Goal: Transaction & Acquisition: Book appointment/travel/reservation

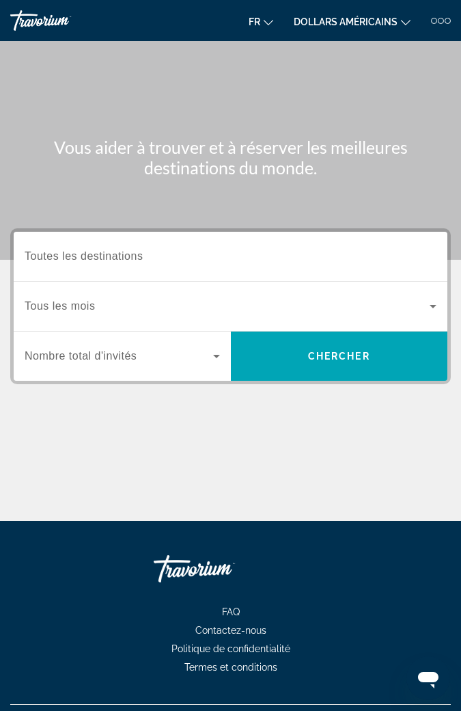
click at [154, 256] on input "Destination Toutes les destinations" at bounding box center [231, 257] width 412 height 16
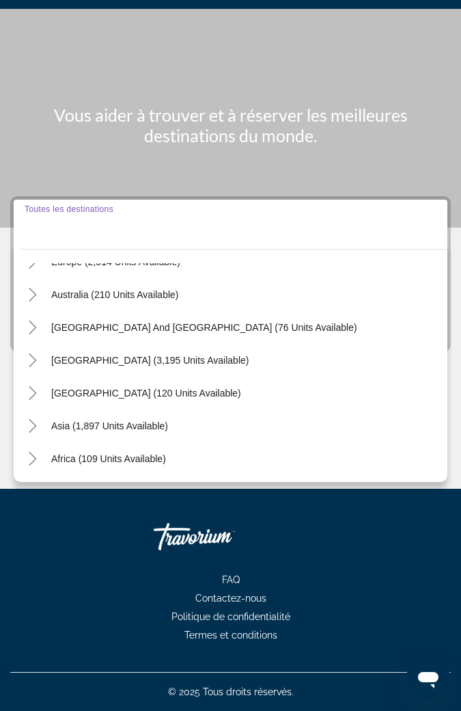
scroll to position [188, 0]
click at [187, 355] on span "[GEOGRAPHIC_DATA] (3,195 units available)" at bounding box center [150, 360] width 198 height 11
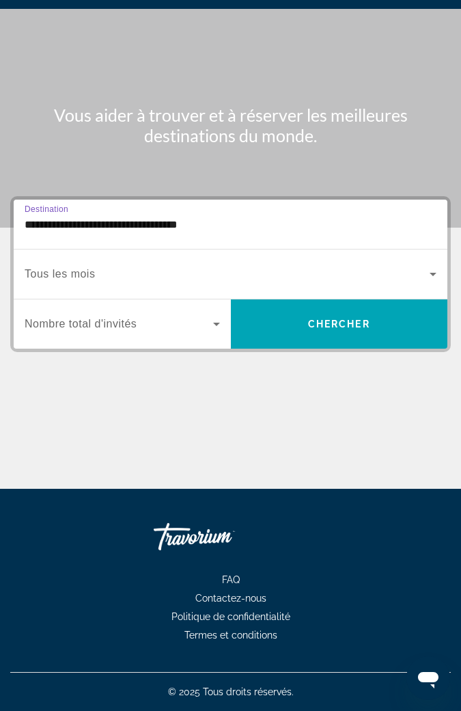
click at [207, 217] on input "**********" at bounding box center [231, 225] width 412 height 16
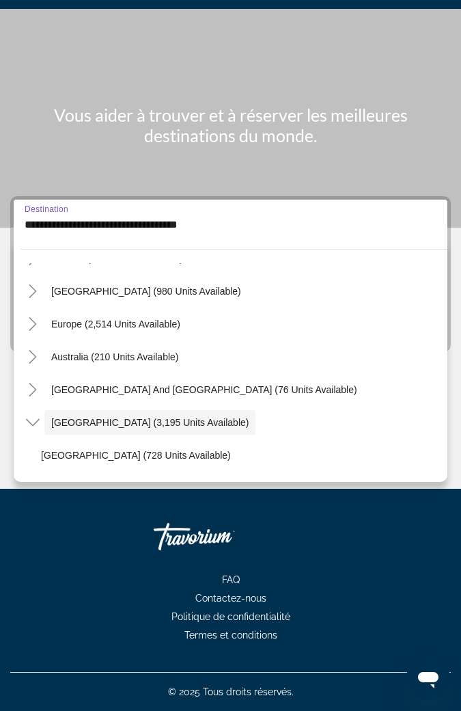
scroll to position [126, 0]
click at [159, 319] on span "Europe (2,514 units available)" at bounding box center [115, 324] width 129 height 11
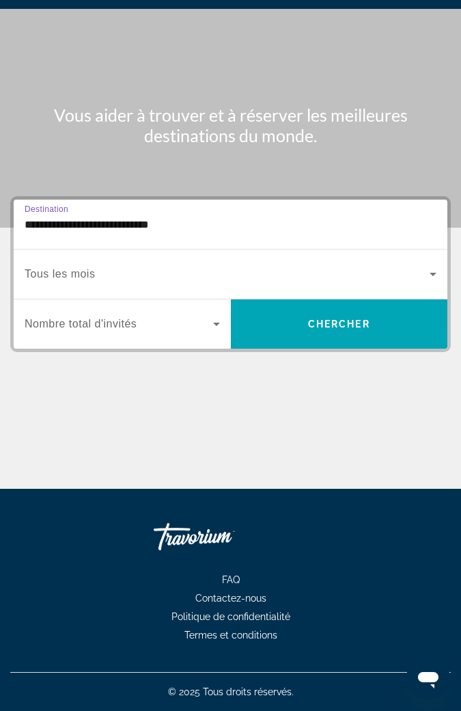
click at [154, 219] on input "**********" at bounding box center [231, 225] width 412 height 16
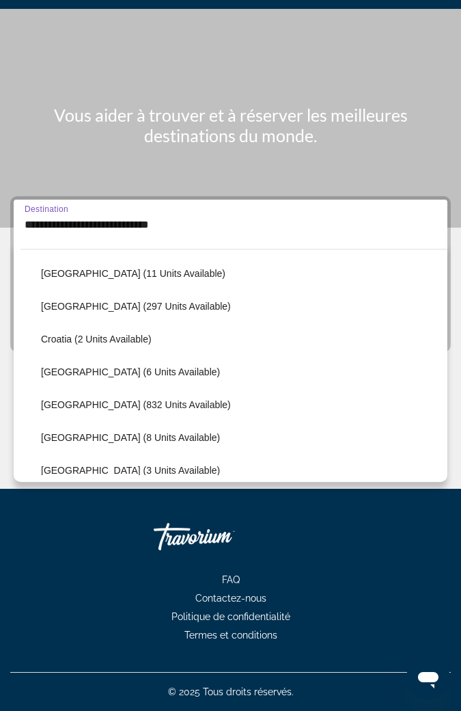
scroll to position [210, 0]
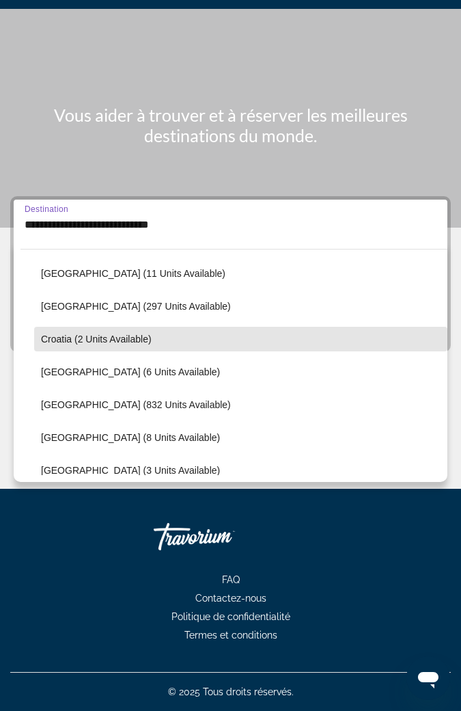
click at [152, 330] on span "Widget de recherche" at bounding box center [241, 339] width 414 height 33
type input "**********"
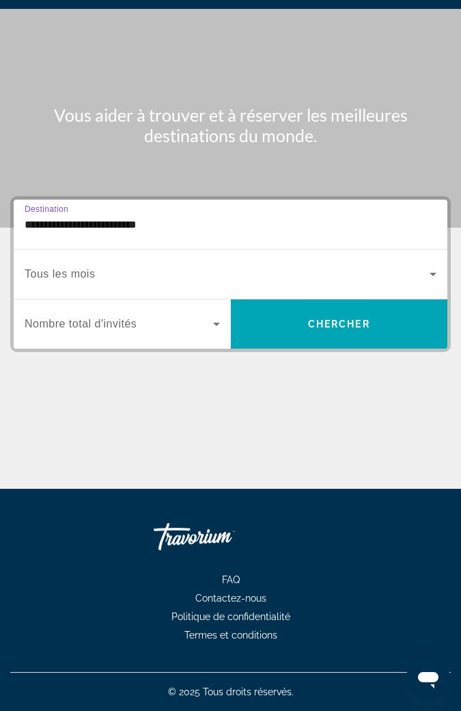
click at [433, 273] on icon "Widget de recherche" at bounding box center [433, 274] width 7 height 3
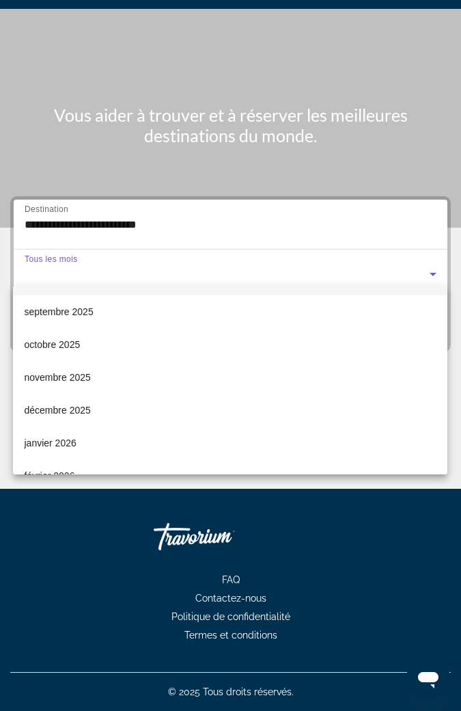
scroll to position [30, 0]
click at [280, 379] on mat-option "novembre 2025" at bounding box center [230, 376] width 435 height 33
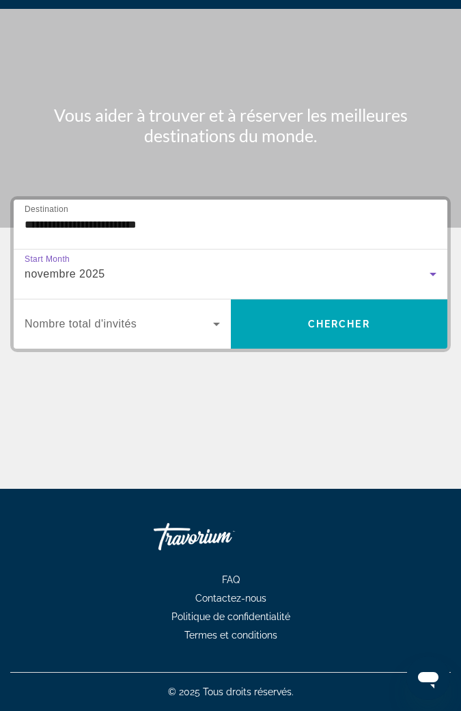
click at [216, 323] on icon "Widget de recherche" at bounding box center [216, 324] width 7 height 3
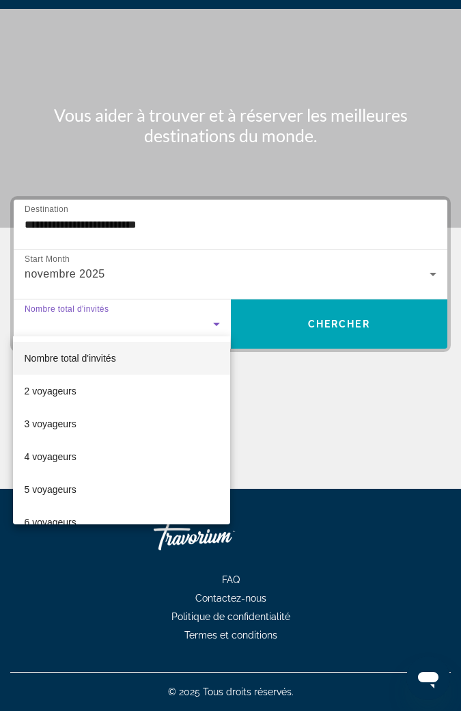
click at [172, 422] on mat-option "3 voyageurs" at bounding box center [121, 423] width 217 height 33
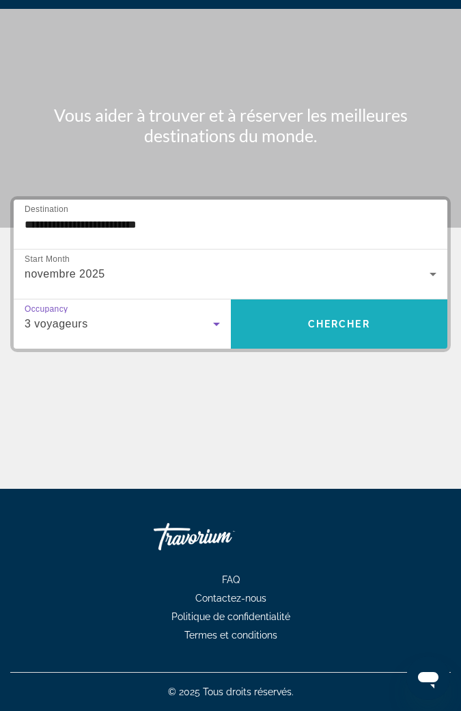
click at [334, 319] on span "Chercher" at bounding box center [339, 324] width 62 height 11
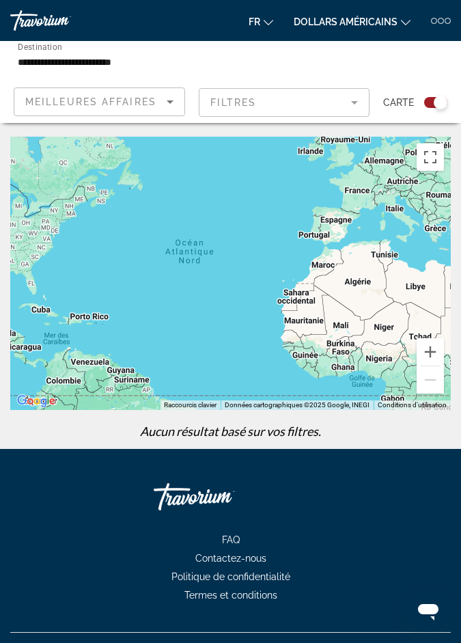
click at [447, 23] on div at bounding box center [448, 21] width 6 height 6
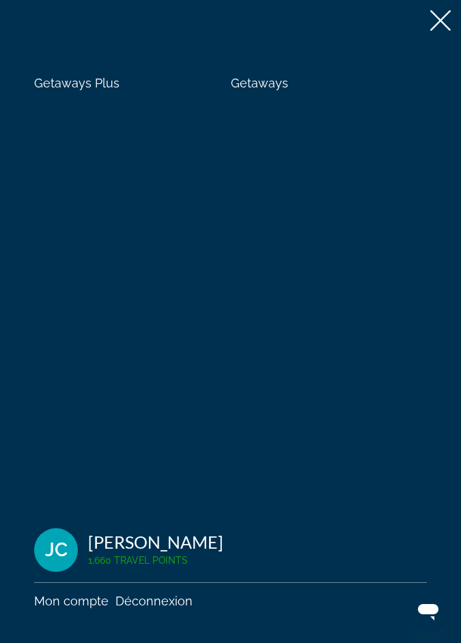
click at [278, 86] on span "Getaways" at bounding box center [259, 83] width 57 height 14
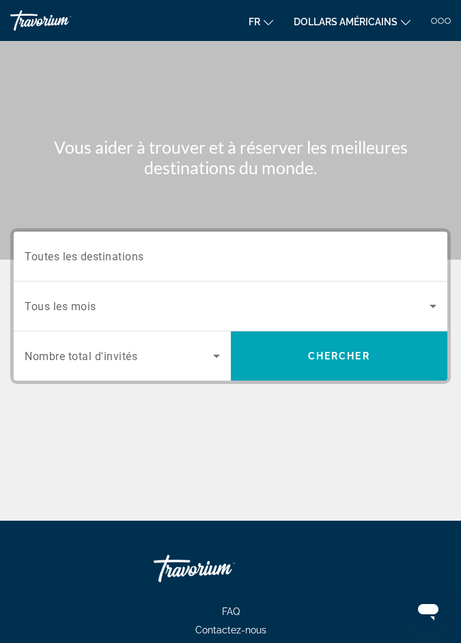
click at [328, 258] on input "Destination Toutes les destinations" at bounding box center [231, 257] width 412 height 16
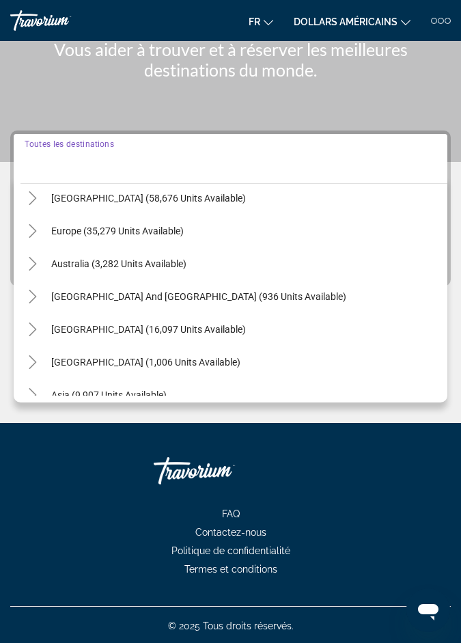
scroll to position [139, 0]
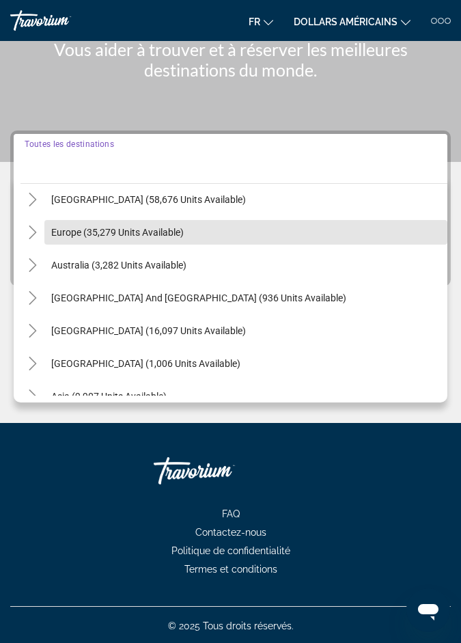
click at [212, 230] on span "Search widget" at bounding box center [245, 232] width 403 height 33
type input "**********"
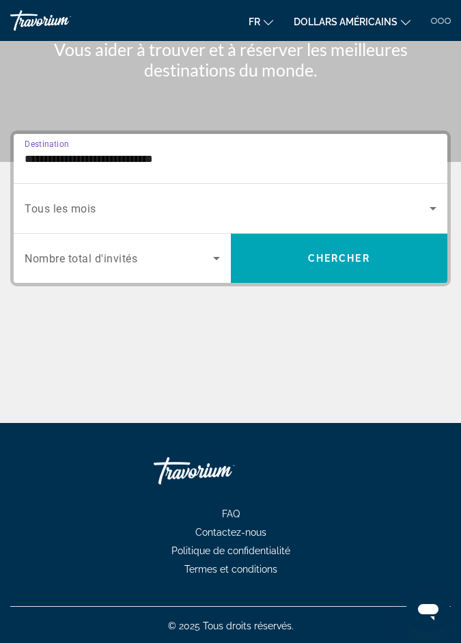
click at [217, 205] on span "Search widget" at bounding box center [227, 208] width 405 height 16
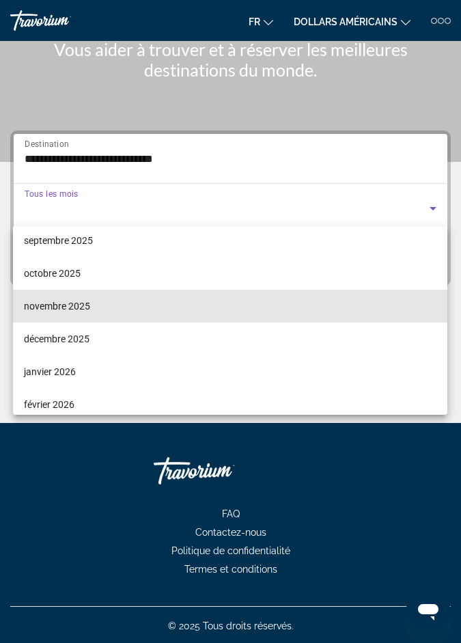
scroll to position [57, 0]
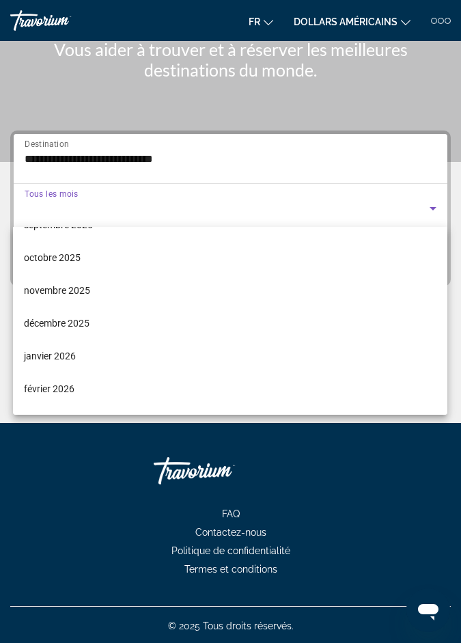
click at [137, 291] on mat-option "novembre 2025" at bounding box center [230, 290] width 435 height 33
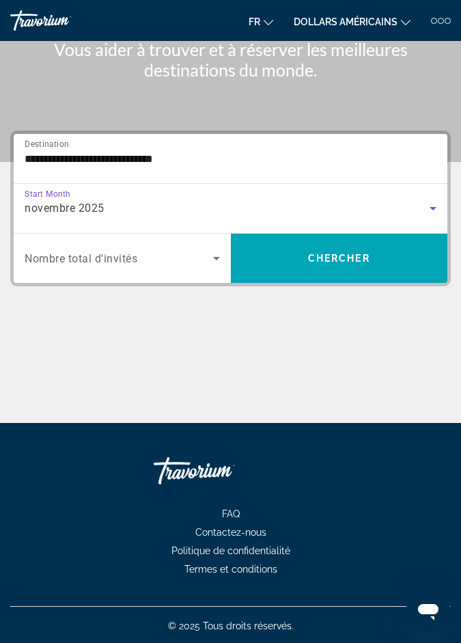
click at [217, 257] on icon "Search widget" at bounding box center [216, 258] width 7 height 3
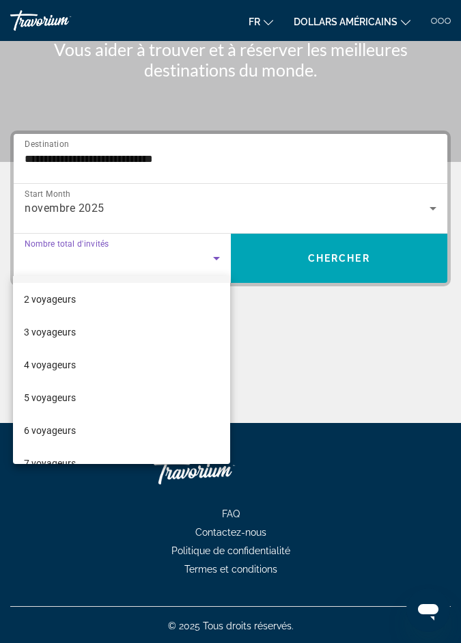
scroll to position [0, 0]
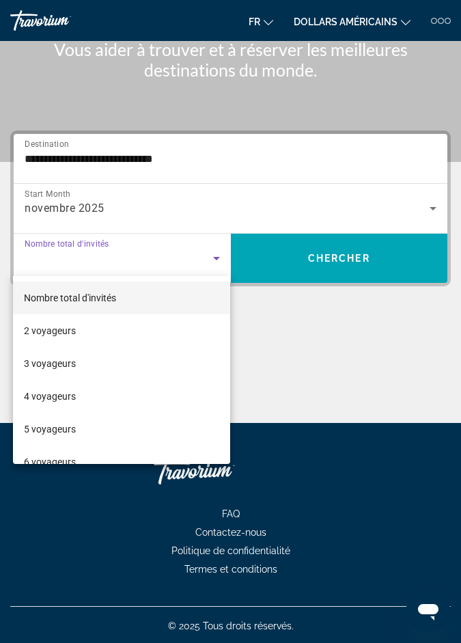
click at [112, 357] on mat-option "3 voyageurs" at bounding box center [121, 363] width 217 height 33
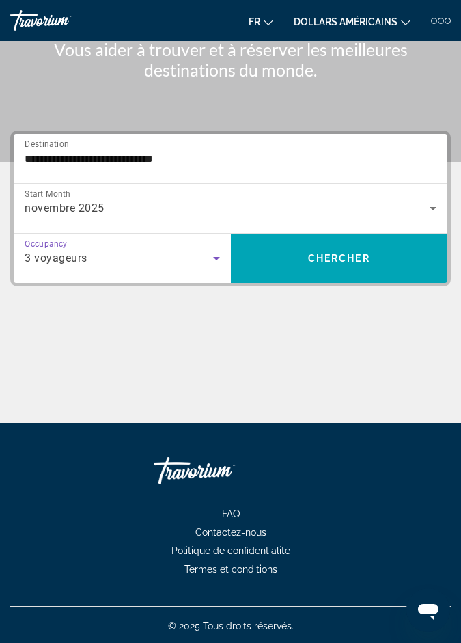
click at [280, 250] on span "Search widget" at bounding box center [339, 258] width 217 height 33
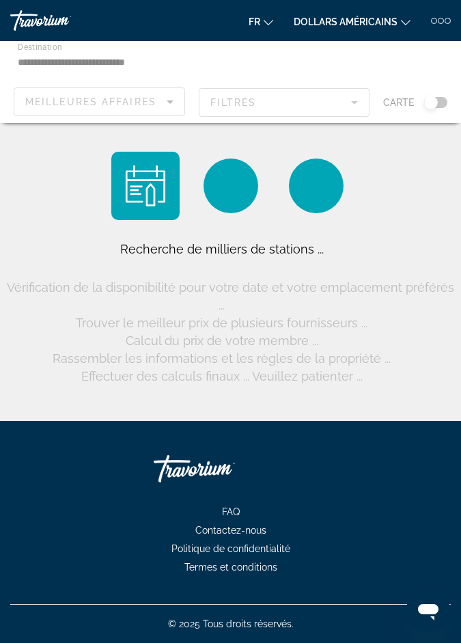
click at [171, 64] on div "Contenu principal" at bounding box center [230, 82] width 461 height 82
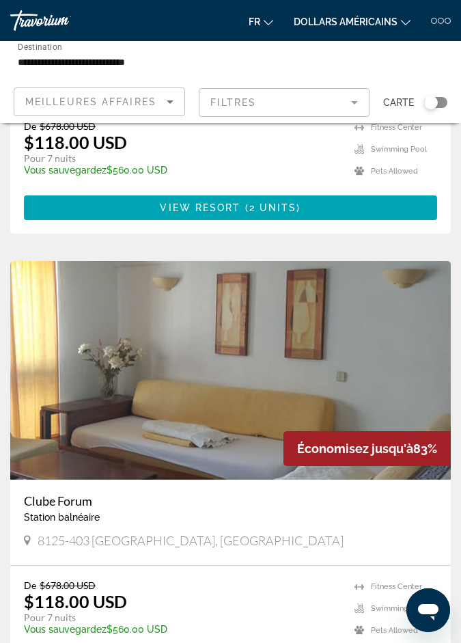
scroll to position [4510, 0]
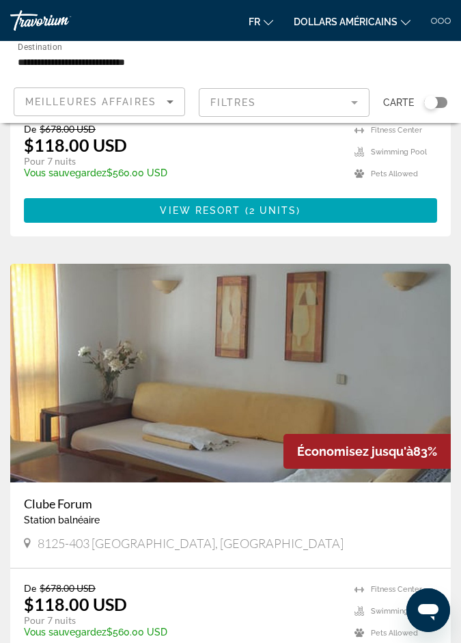
click at [456, 158] on app-weeks-search-item "Économisez jusqu'à 83% Muthu Clube [GEOGRAPHIC_DATA] balnéaire - Ceci est une s…" at bounding box center [230, 20] width 455 height 432
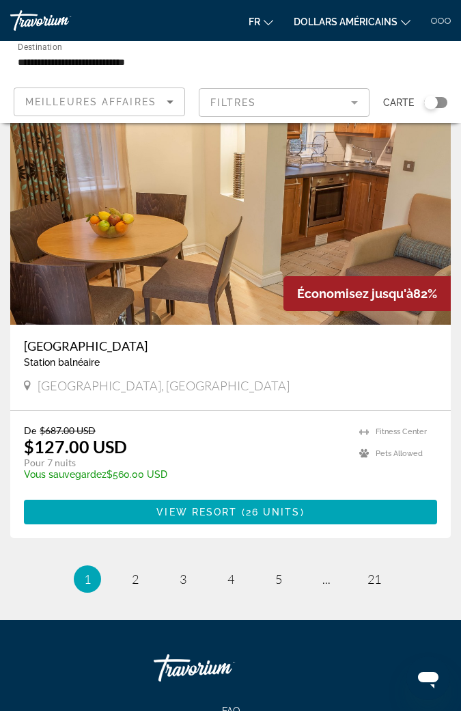
scroll to position [5151, 0]
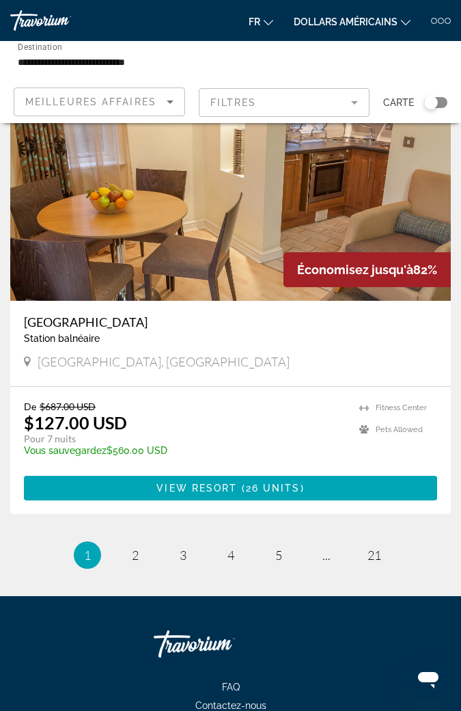
click at [274, 482] on span "Contenu principal" at bounding box center [231, 488] width 414 height 33
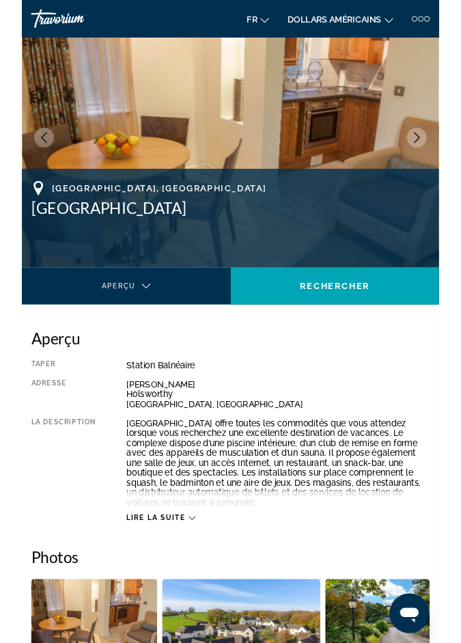
scroll to position [31, 0]
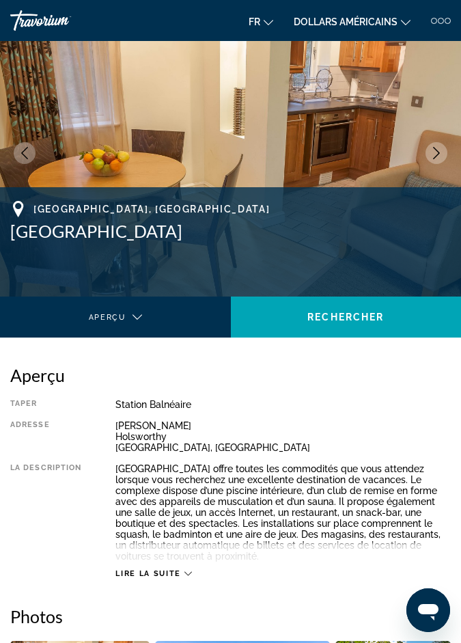
click at [438, 152] on icon "Next image" at bounding box center [437, 153] width 12 height 12
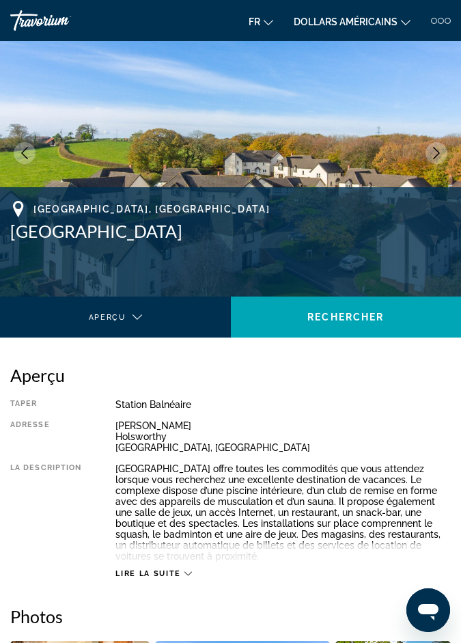
click at [435, 154] on icon "Next image" at bounding box center [437, 153] width 12 height 12
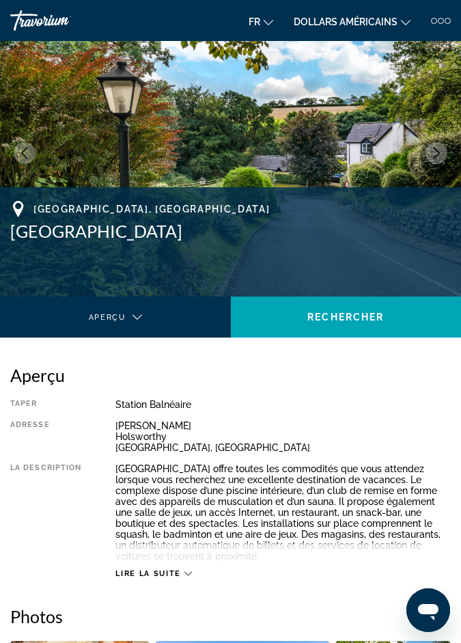
click at [438, 155] on icon "Next image" at bounding box center [437, 153] width 12 height 12
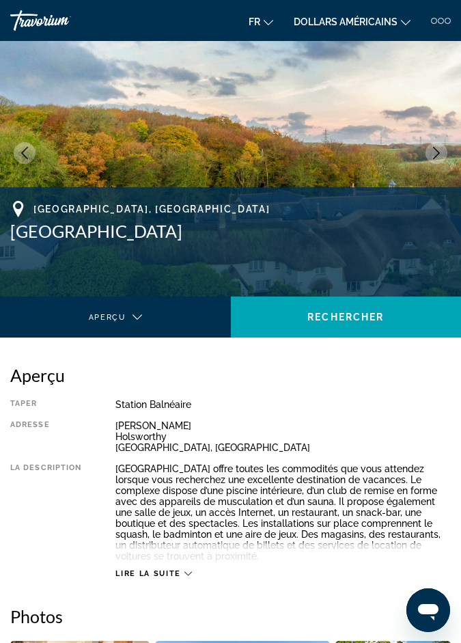
click at [435, 153] on icon "Next image" at bounding box center [437, 153] width 12 height 12
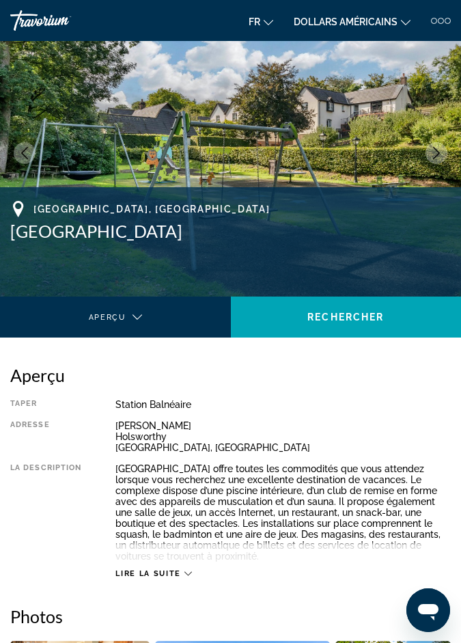
click at [447, 149] on button "Next image" at bounding box center [437, 153] width 22 height 22
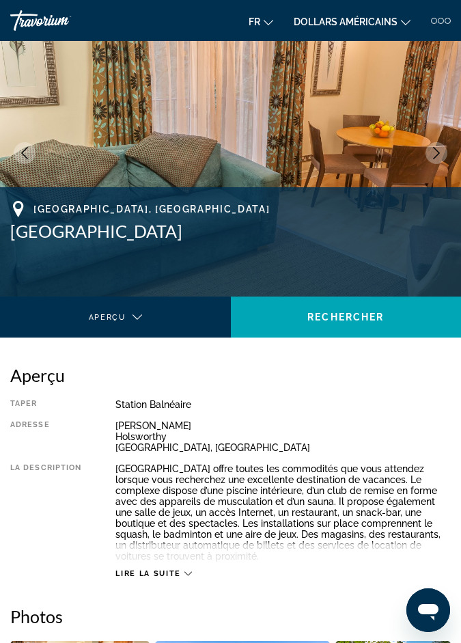
click at [428, 151] on button "Next image" at bounding box center [437, 153] width 22 height 22
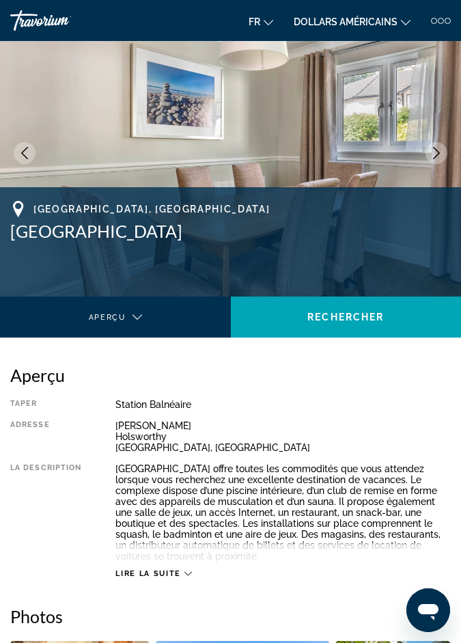
click at [439, 147] on icon "Next image" at bounding box center [437, 153] width 12 height 12
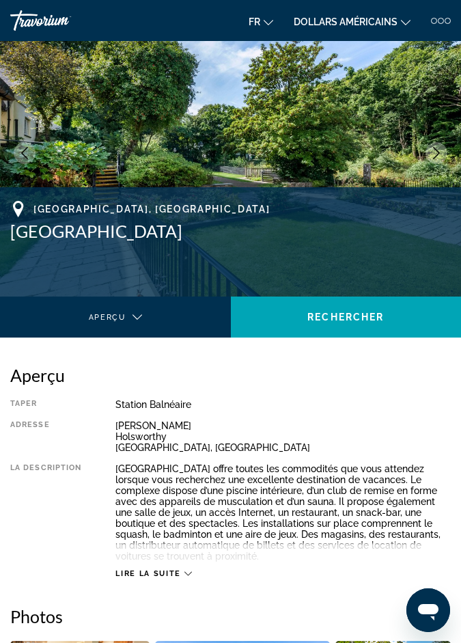
click at [431, 150] on icon "Next image" at bounding box center [437, 153] width 12 height 12
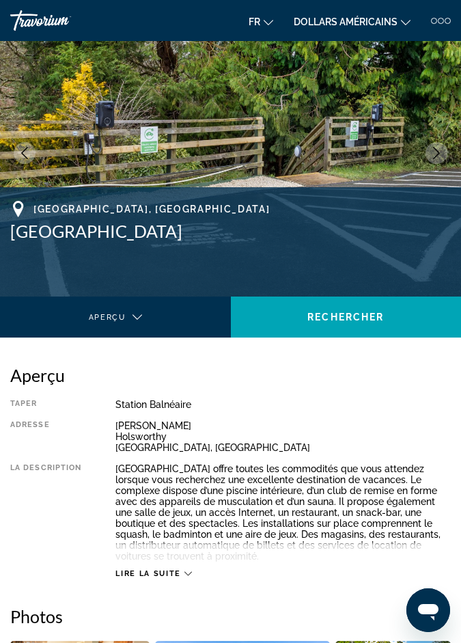
click at [438, 144] on button "Next image" at bounding box center [437, 153] width 22 height 22
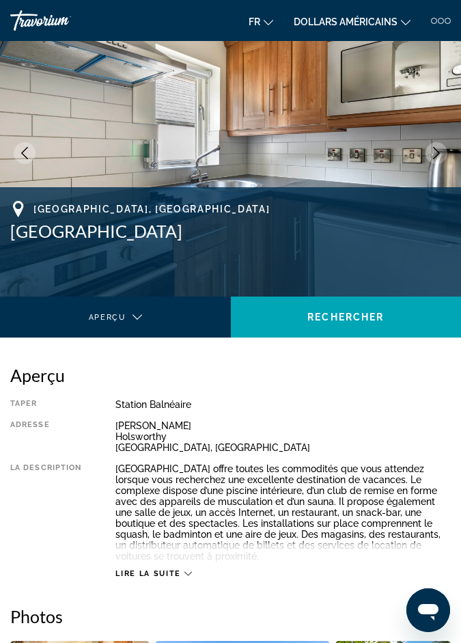
click at [443, 145] on button "Next image" at bounding box center [437, 153] width 22 height 22
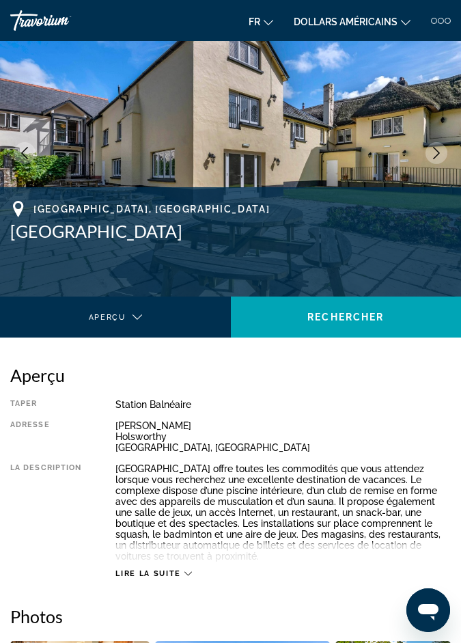
click at [440, 148] on icon "Next image" at bounding box center [437, 153] width 12 height 12
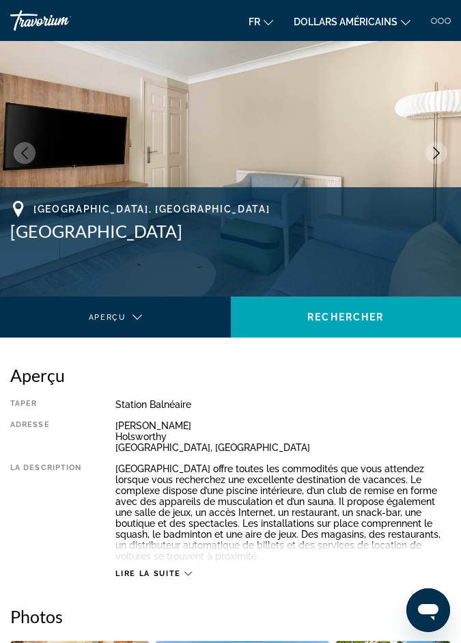
click at [436, 151] on icon "Next image" at bounding box center [437, 153] width 12 height 12
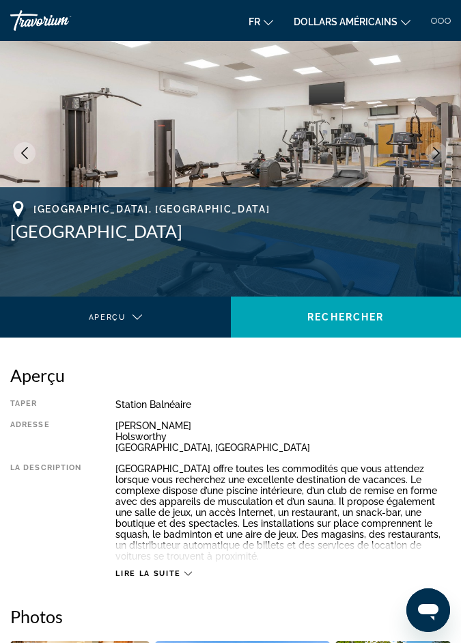
click at [435, 152] on icon "Next image" at bounding box center [437, 153] width 12 height 12
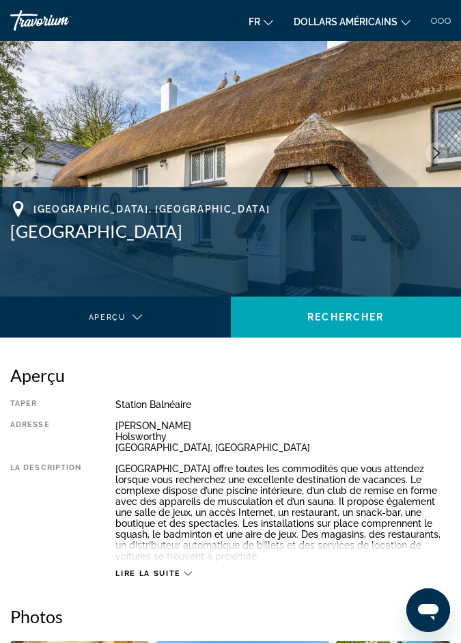
click at [436, 152] on icon "Next image" at bounding box center [437, 153] width 12 height 12
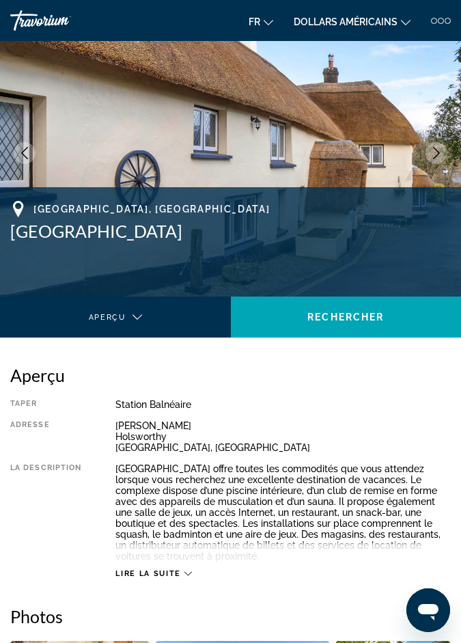
click at [439, 150] on icon "Next image" at bounding box center [437, 153] width 12 height 12
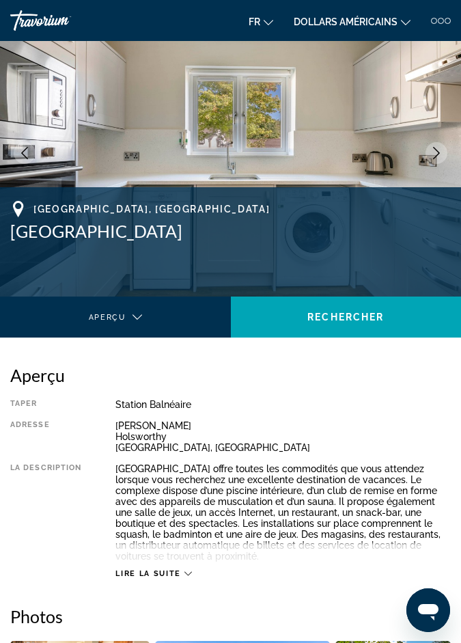
click at [442, 152] on icon "Next image" at bounding box center [437, 153] width 12 height 12
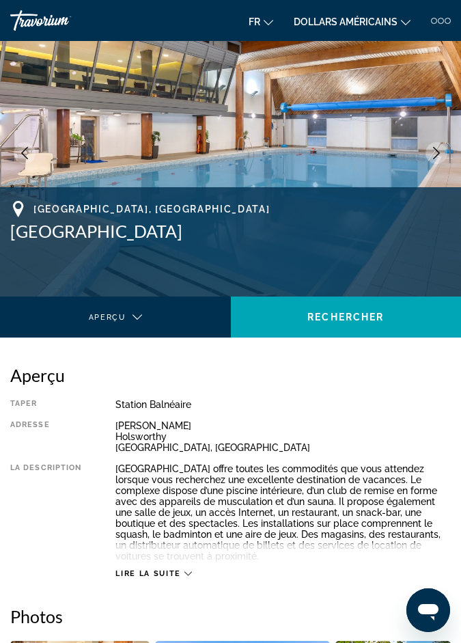
click at [434, 141] on img "Contenu principal" at bounding box center [230, 153] width 461 height 287
click at [431, 145] on button "Next image" at bounding box center [437, 153] width 22 height 22
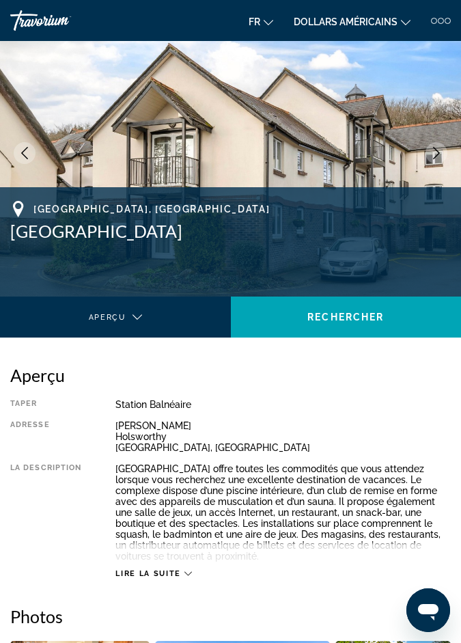
click at [451, 146] on img "Contenu principal" at bounding box center [230, 153] width 461 height 287
click at [435, 152] on icon "Next image" at bounding box center [437, 153] width 12 height 12
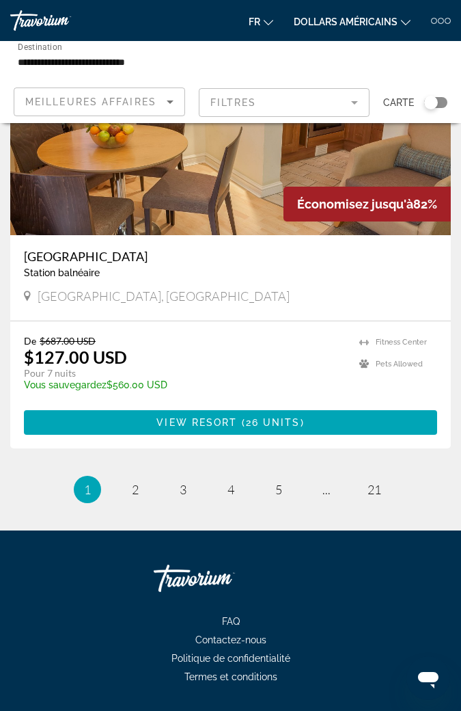
scroll to position [5239, 0]
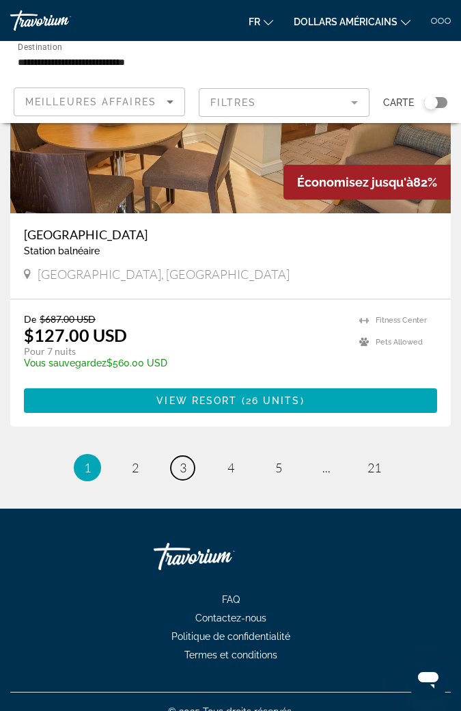
click at [184, 460] on span "3" at bounding box center [183, 467] width 7 height 15
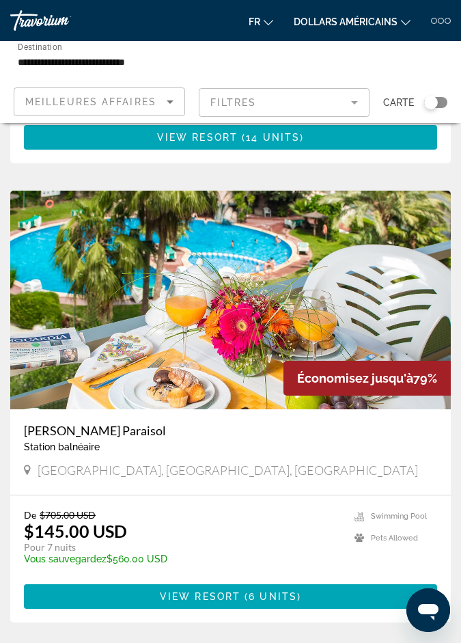
scroll to position [891, 0]
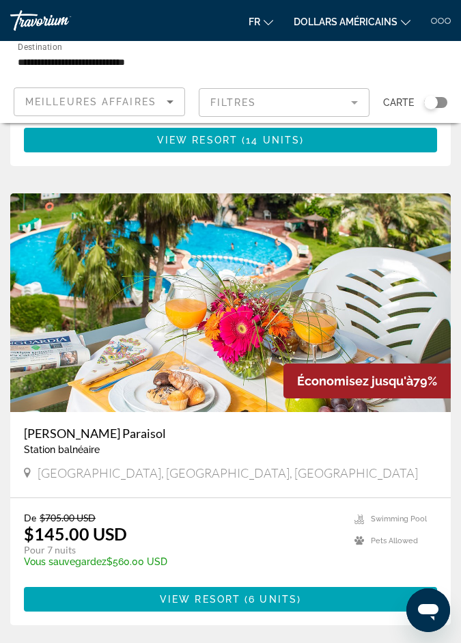
click at [258, 327] on img "Contenu principal" at bounding box center [230, 302] width 441 height 219
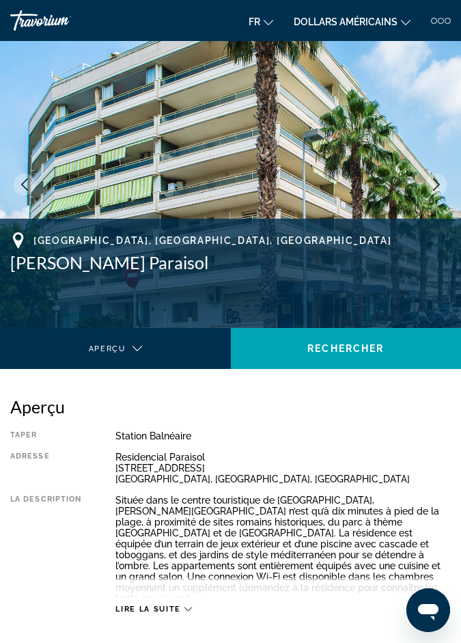
click at [434, 178] on icon "Next image" at bounding box center [437, 184] width 12 height 12
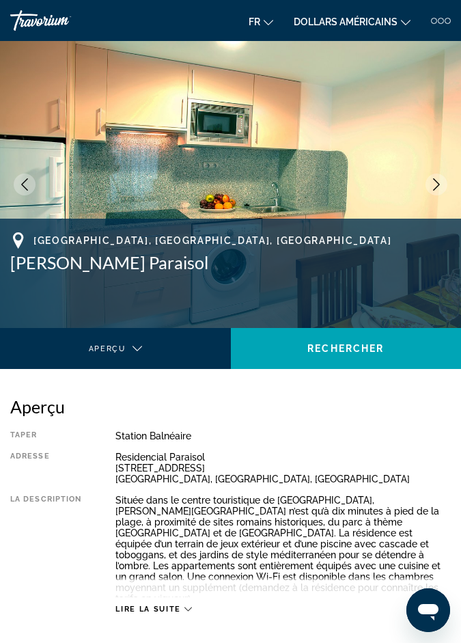
click at [431, 179] on icon "Next image" at bounding box center [437, 184] width 12 height 12
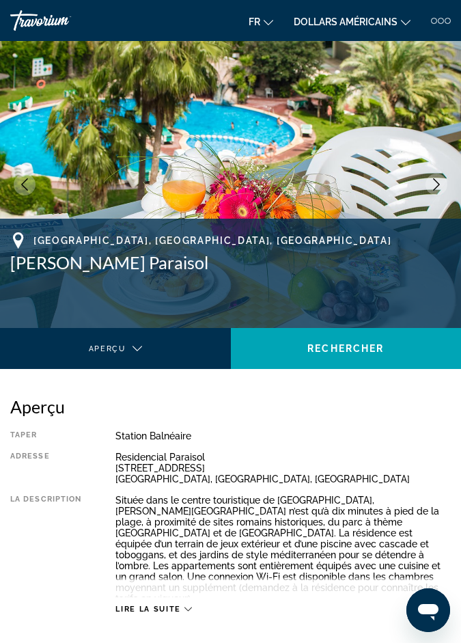
click at [435, 176] on button "Next image" at bounding box center [437, 185] width 22 height 22
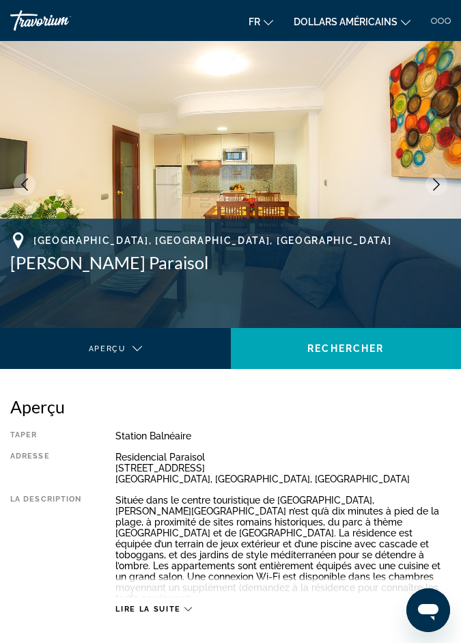
click at [434, 183] on icon "Next image" at bounding box center [437, 184] width 12 height 12
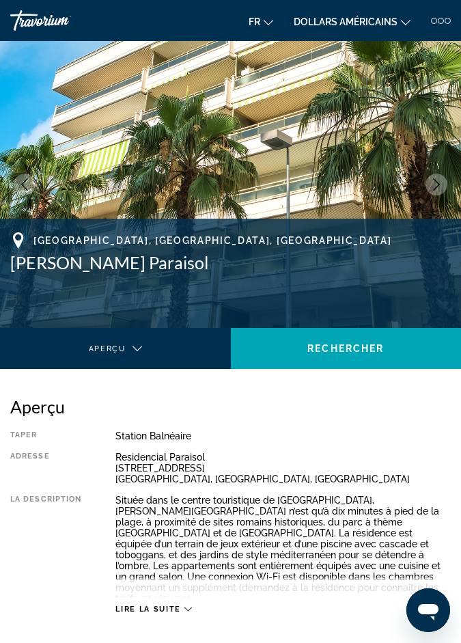
click at [439, 180] on icon "Next image" at bounding box center [437, 184] width 12 height 12
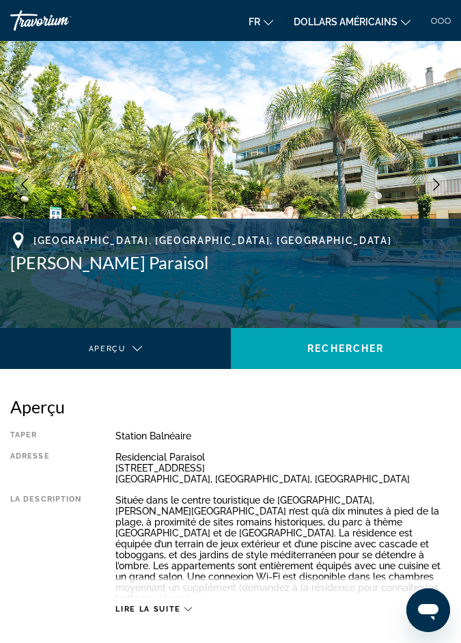
click at [435, 180] on icon "Next image" at bounding box center [437, 184] width 12 height 12
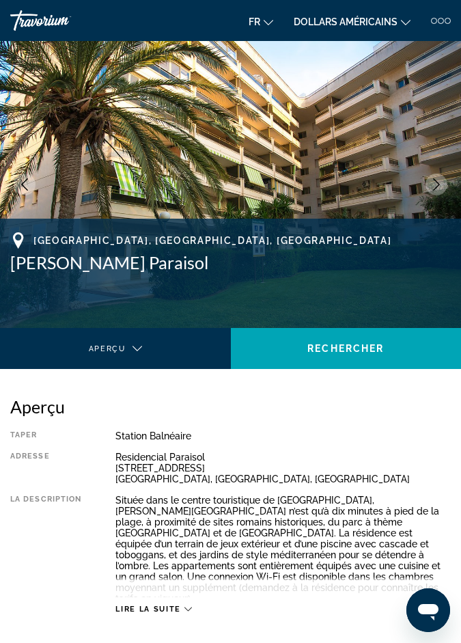
click at [435, 184] on icon "Next image" at bounding box center [437, 184] width 12 height 12
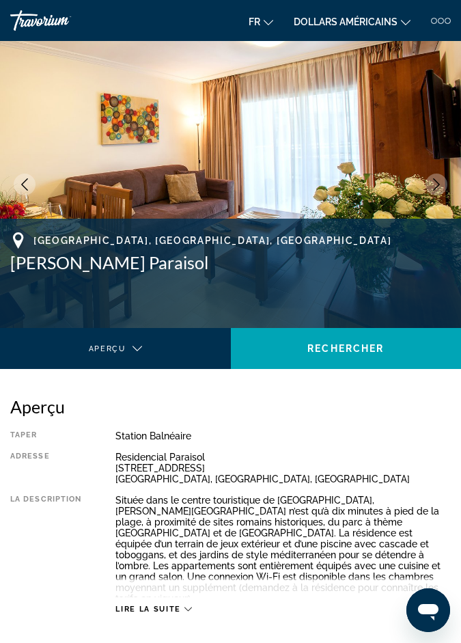
click at [435, 187] on icon "Next image" at bounding box center [437, 184] width 12 height 12
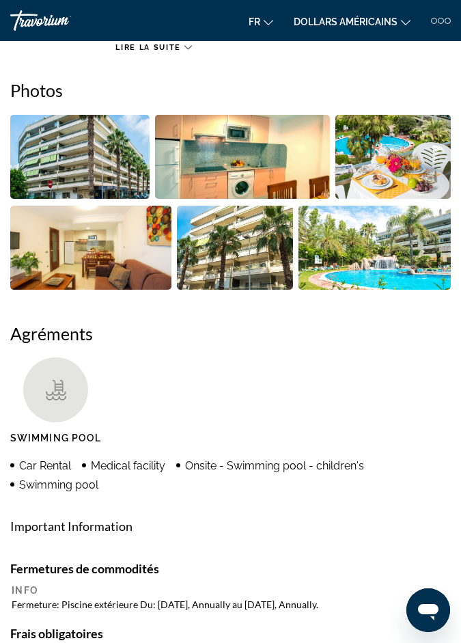
scroll to position [550, 0]
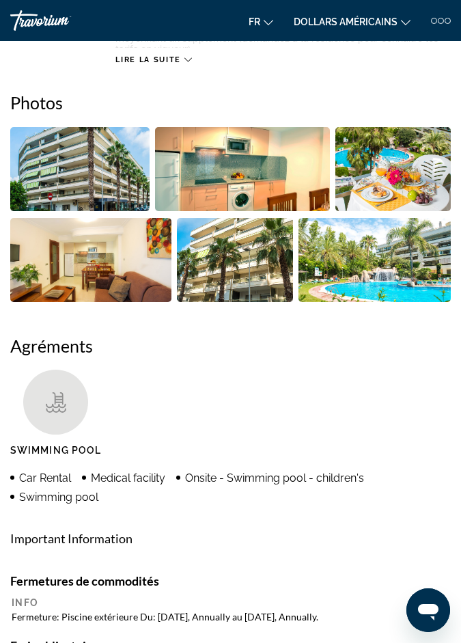
click at [379, 254] on img "Open full-screen image slider" at bounding box center [375, 260] width 152 height 84
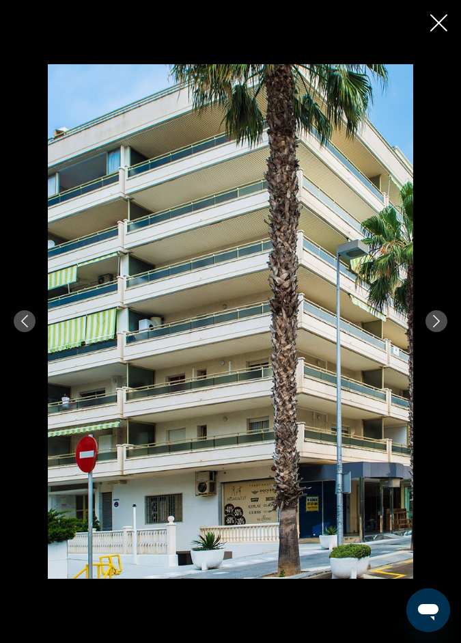
click at [437, 321] on icon "Next image" at bounding box center [437, 321] width 12 height 12
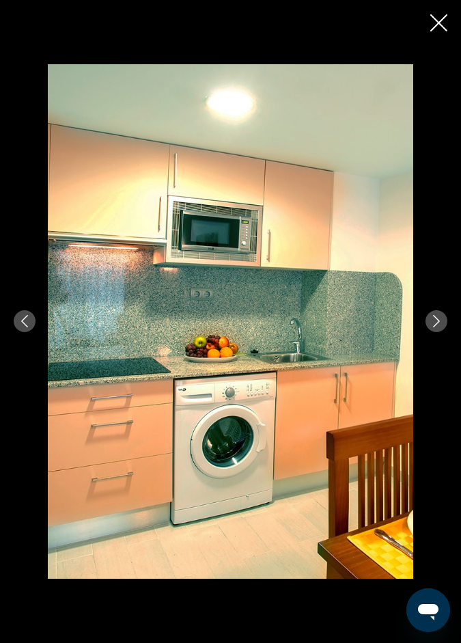
click at [437, 322] on icon "Next image" at bounding box center [437, 321] width 12 height 12
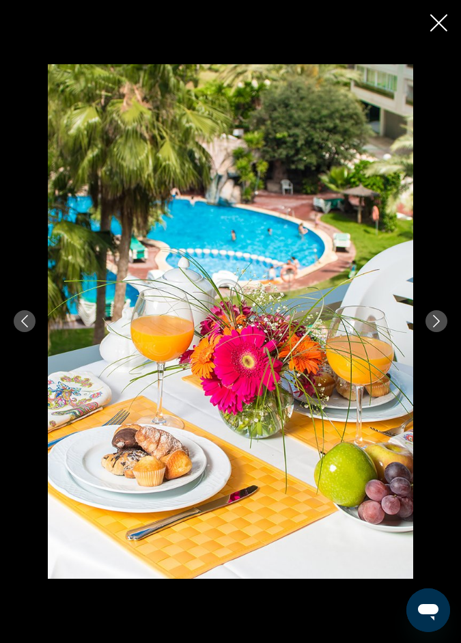
click at [437, 316] on icon "Next image" at bounding box center [437, 321] width 12 height 12
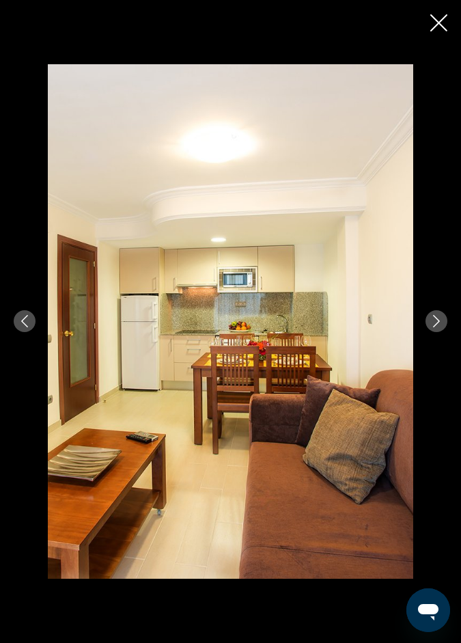
click at [439, 315] on icon "Next image" at bounding box center [437, 321] width 12 height 12
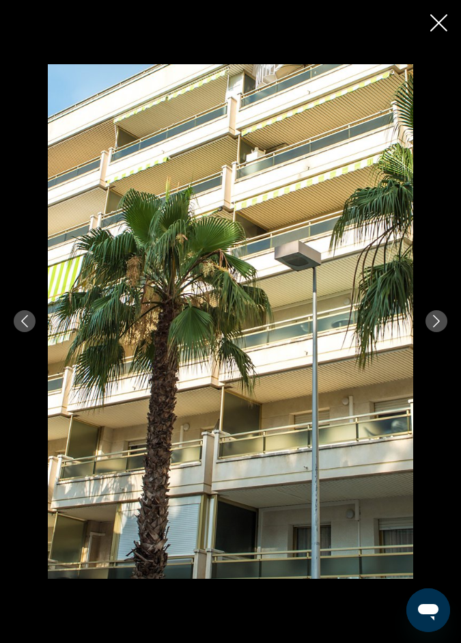
click at [447, 319] on button "Next image" at bounding box center [437, 321] width 22 height 22
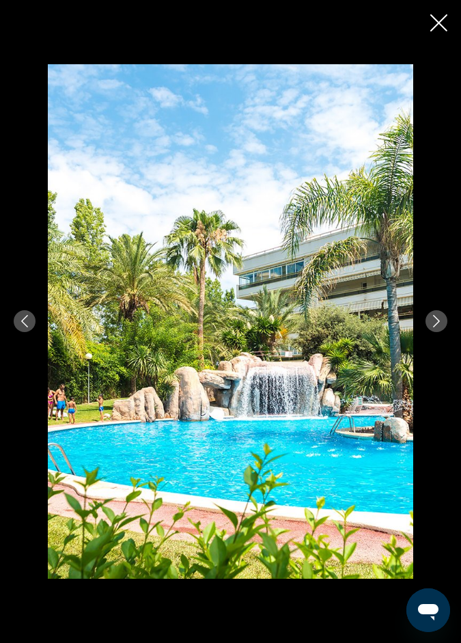
click at [446, 329] on div "prev next" at bounding box center [230, 321] width 461 height 515
click at [433, 319] on icon "Next image" at bounding box center [437, 321] width 12 height 12
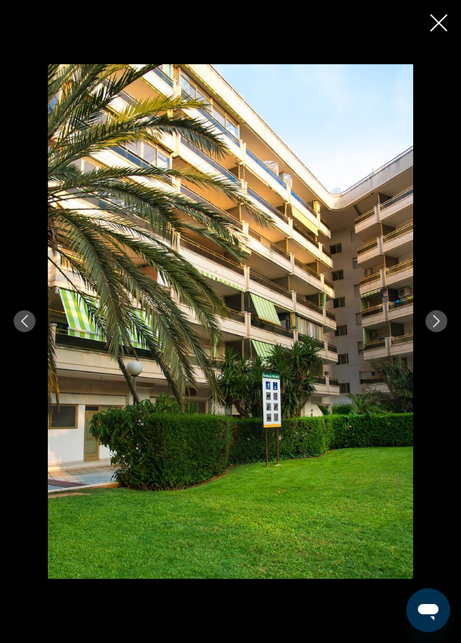
click at [437, 321] on icon "Next image" at bounding box center [437, 321] width 12 height 12
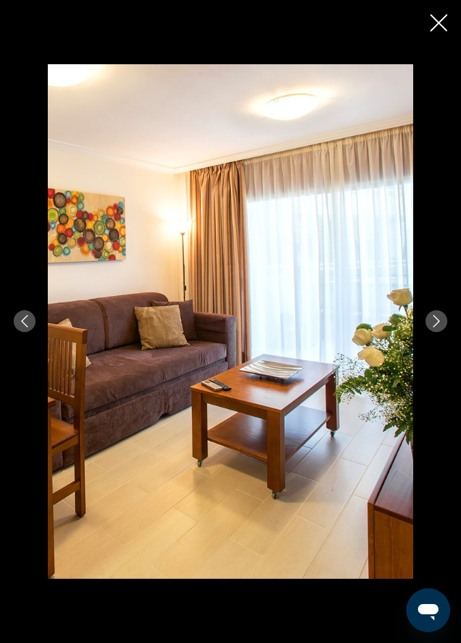
click at [416, 289] on div "prev next" at bounding box center [230, 321] width 461 height 515
click at [442, 332] on div "prev next" at bounding box center [230, 321] width 461 height 515
click at [438, 323] on icon "Next image" at bounding box center [436, 321] width 7 height 12
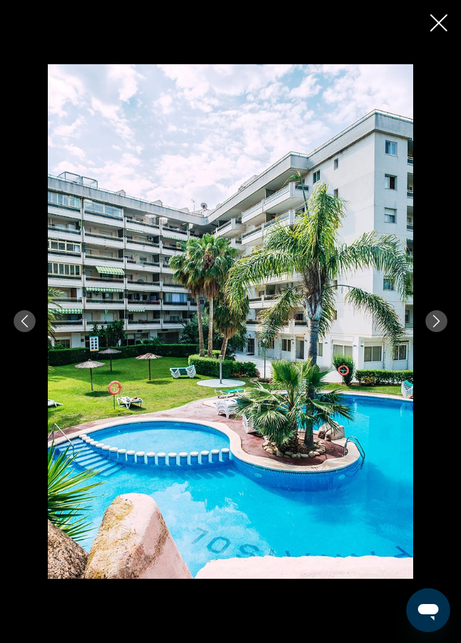
click at [435, 319] on icon "Next image" at bounding box center [437, 321] width 12 height 12
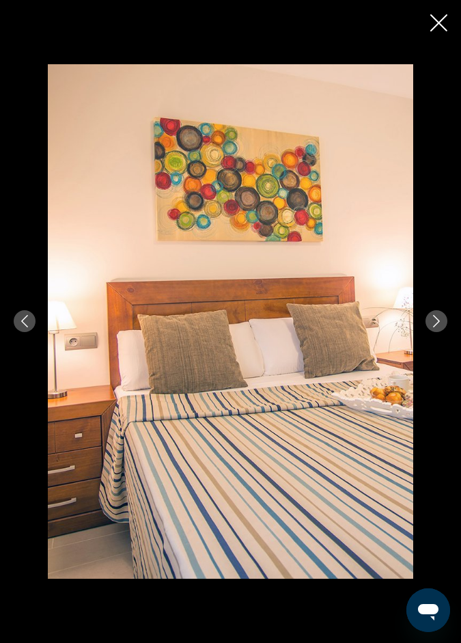
click at [439, 321] on icon "Next image" at bounding box center [436, 321] width 7 height 12
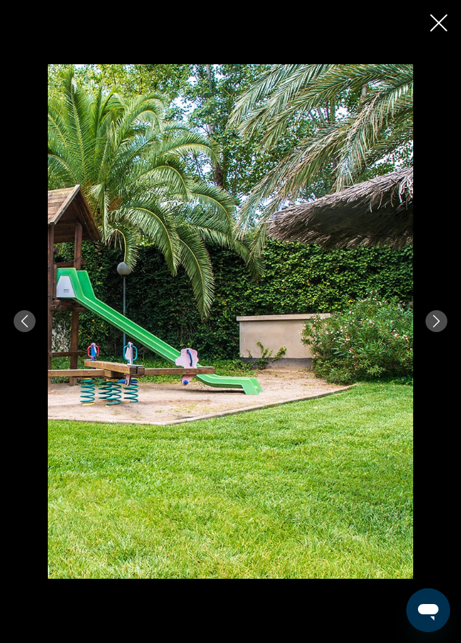
click at [436, 331] on button "Next image" at bounding box center [437, 321] width 22 height 22
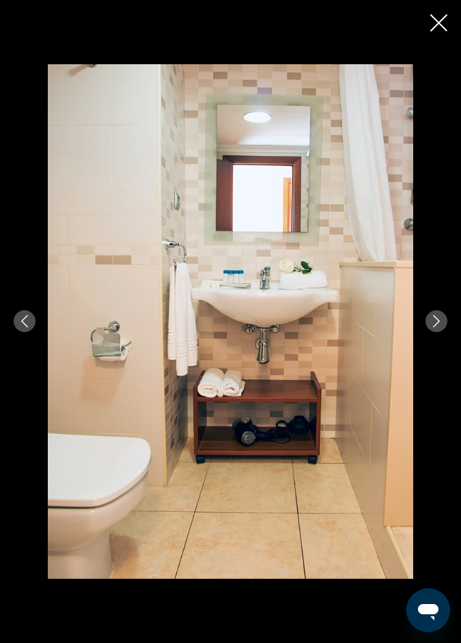
click at [444, 23] on icon "Close slideshow" at bounding box center [439, 22] width 17 height 17
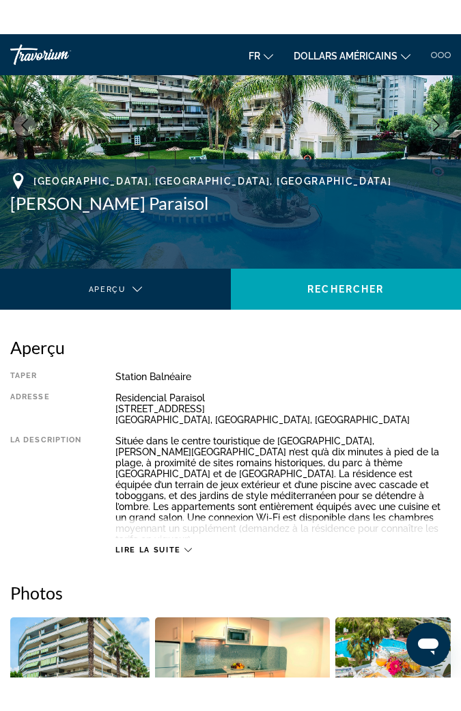
scroll to position [0, 0]
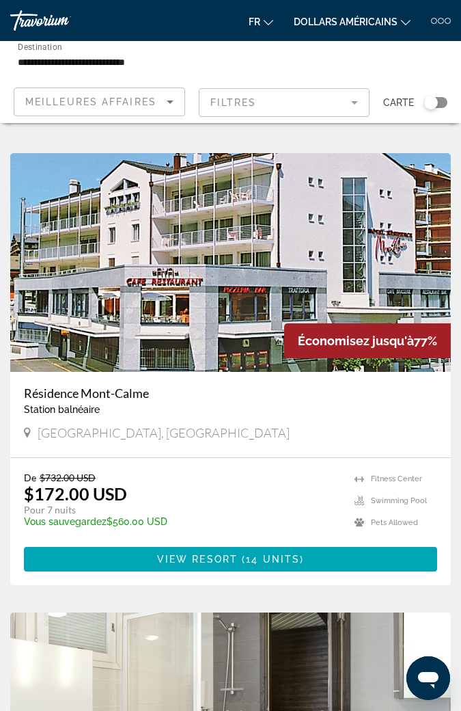
scroll to position [4148, 0]
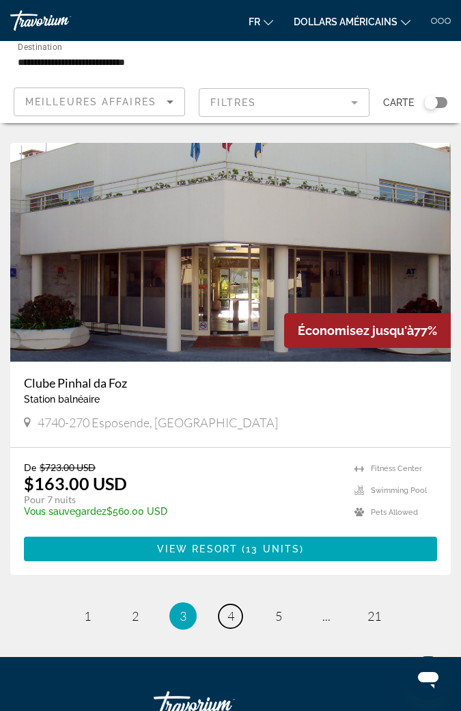
click at [226, 619] on link "page 4" at bounding box center [231, 616] width 24 height 24
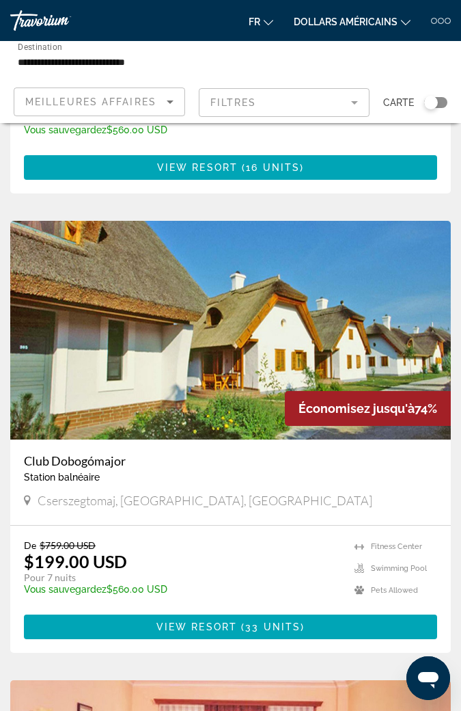
scroll to position [4545, 0]
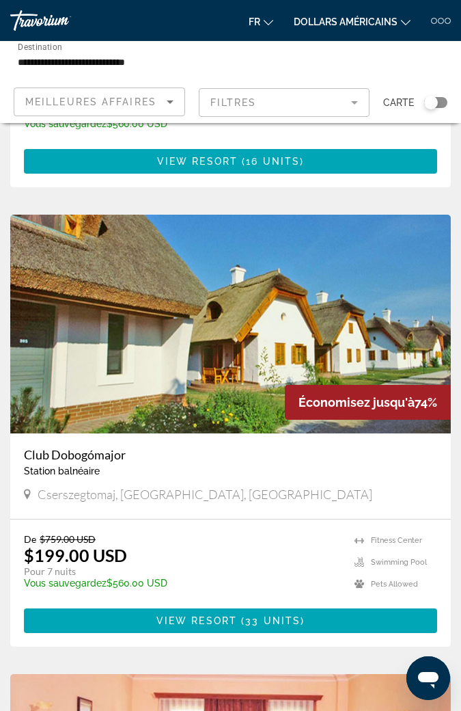
click at [257, 309] on img "Contenu principal" at bounding box center [230, 324] width 441 height 219
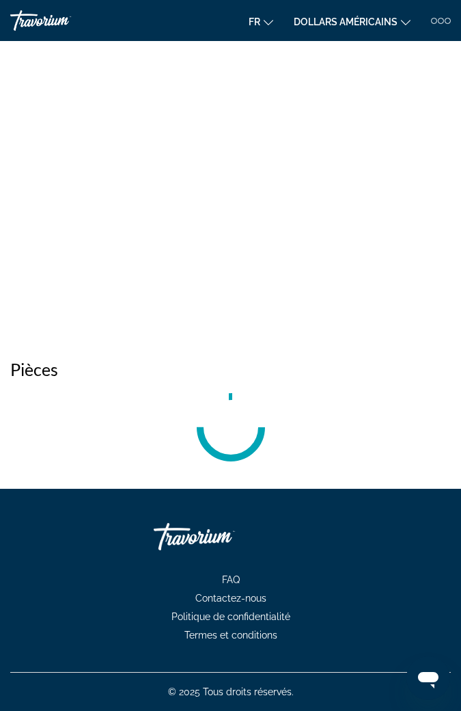
scroll to position [38, 0]
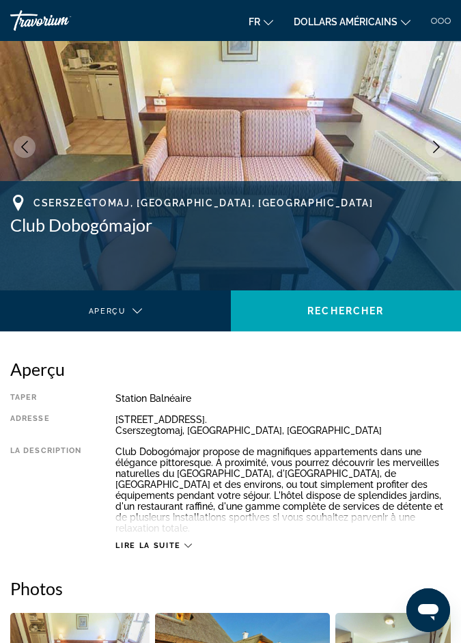
click at [437, 146] on icon "Next image" at bounding box center [437, 147] width 12 height 12
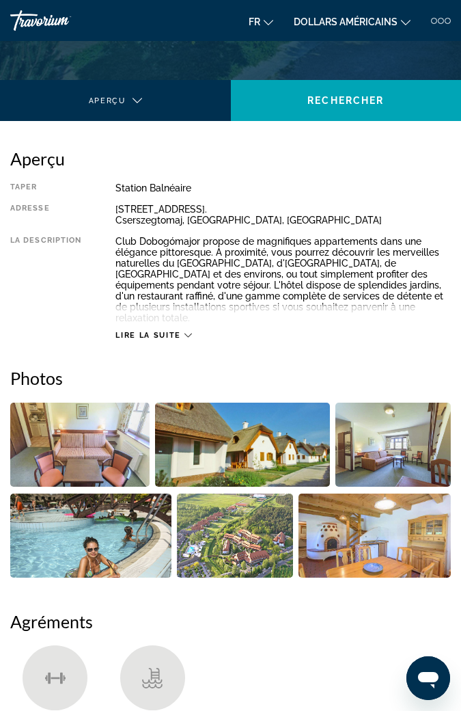
scroll to position [256, 0]
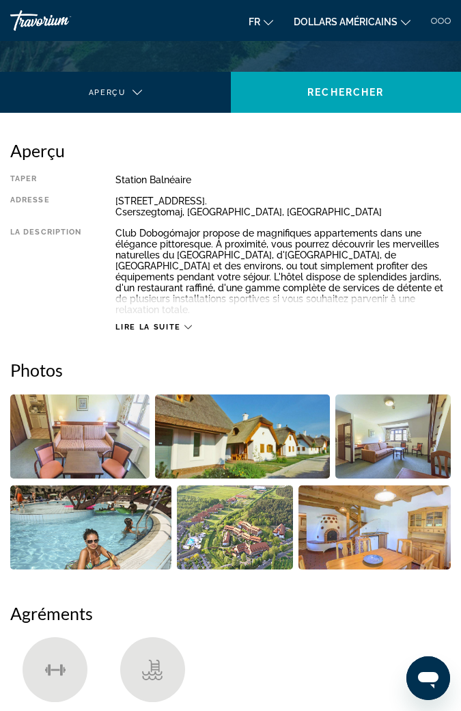
click at [254, 518] on img "Open full-screen image slider" at bounding box center [235, 527] width 117 height 84
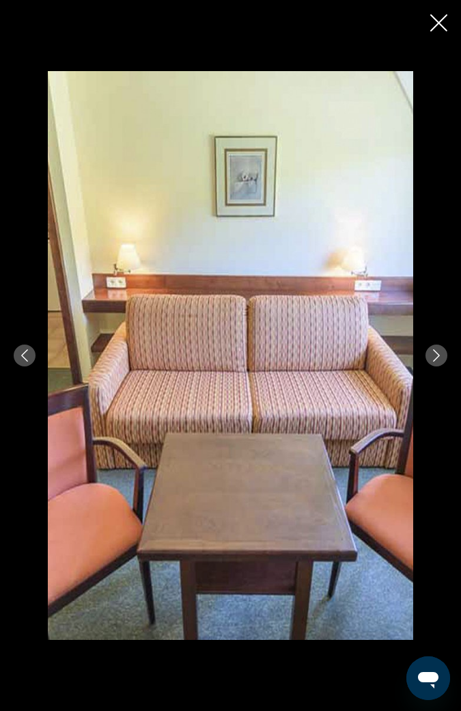
click at [446, 347] on div "prev next" at bounding box center [230, 355] width 461 height 569
click at [437, 355] on icon "Next image" at bounding box center [437, 355] width 12 height 12
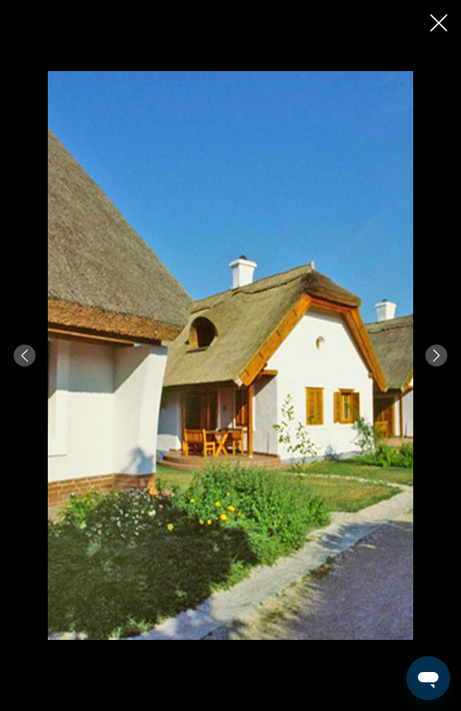
click at [435, 355] on icon "Next image" at bounding box center [437, 355] width 12 height 12
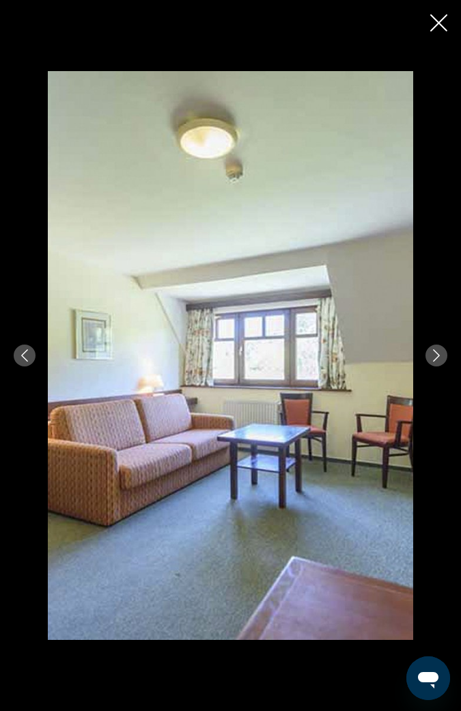
click at [433, 365] on button "Next image" at bounding box center [437, 356] width 22 height 22
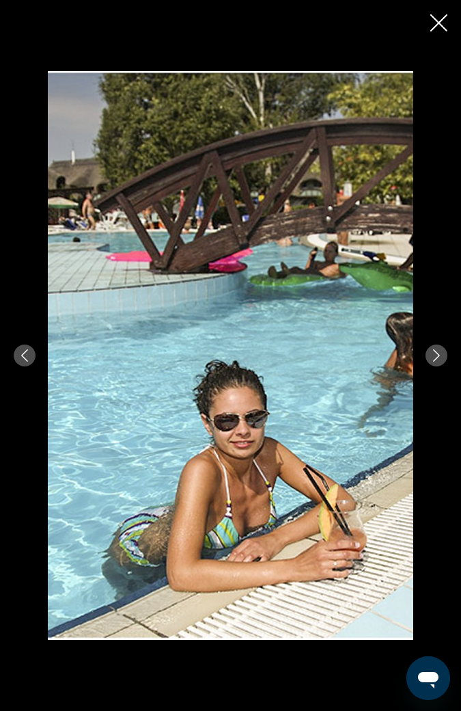
click at [444, 351] on button "Next image" at bounding box center [437, 356] width 22 height 22
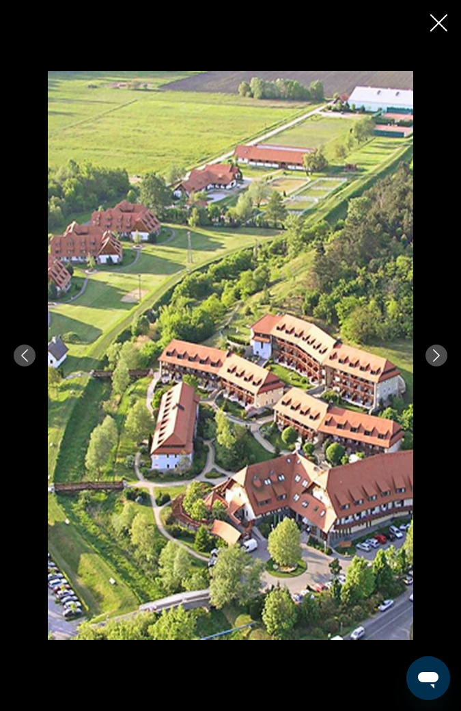
click at [437, 357] on icon "Next image" at bounding box center [436, 355] width 7 height 12
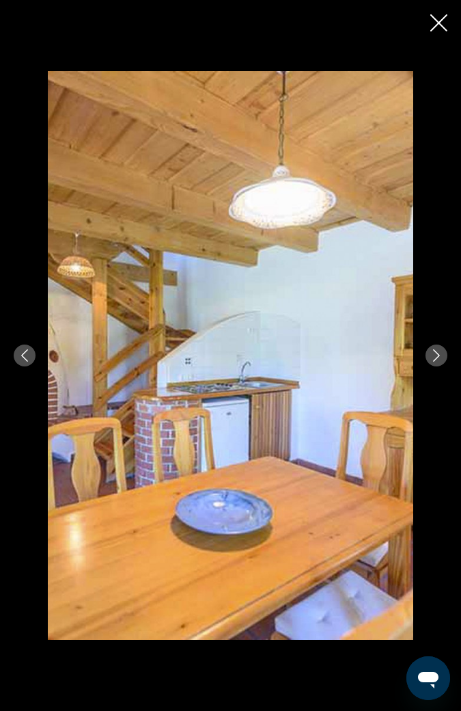
click at [437, 355] on icon "Next image" at bounding box center [437, 355] width 12 height 12
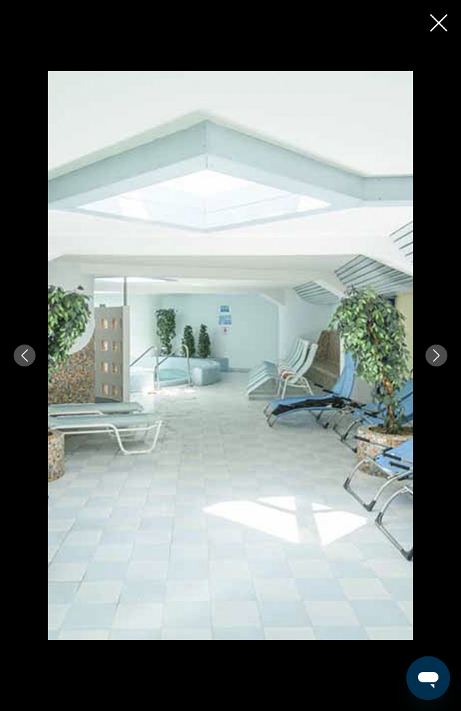
click at [437, 351] on icon "Next image" at bounding box center [437, 355] width 12 height 12
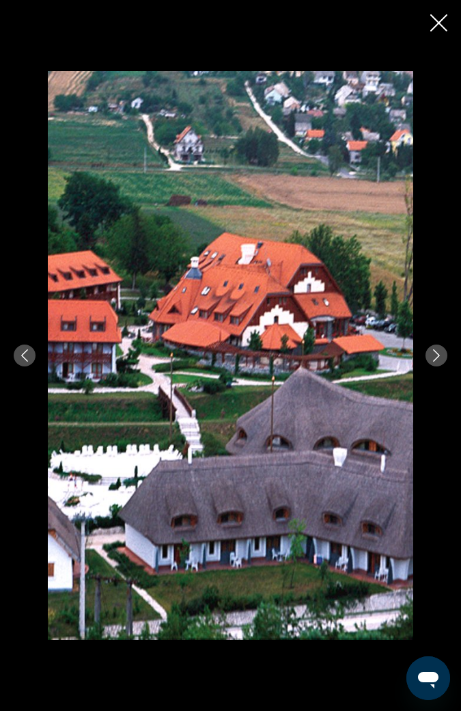
click at [437, 355] on icon "Next image" at bounding box center [437, 355] width 12 height 12
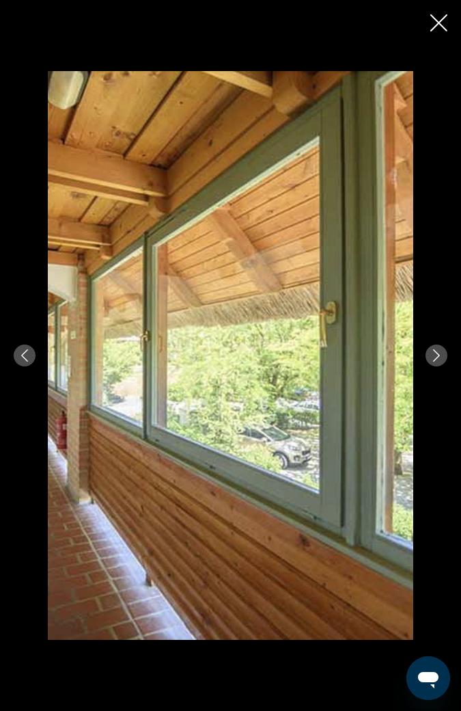
click at [444, 354] on button "Next image" at bounding box center [437, 356] width 22 height 22
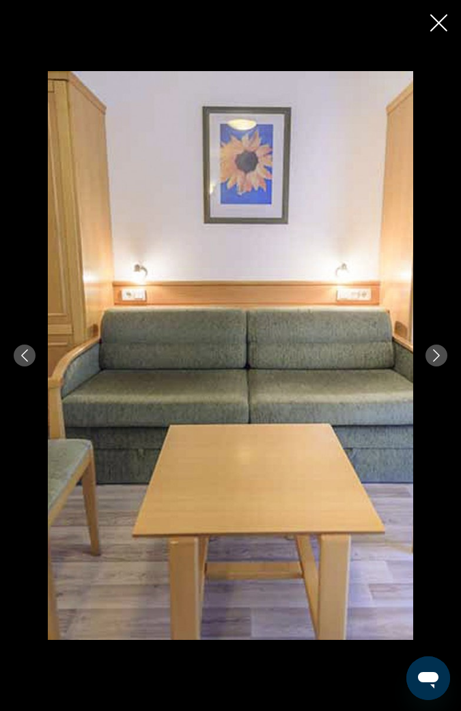
click at [441, 355] on icon "Next image" at bounding box center [437, 355] width 12 height 12
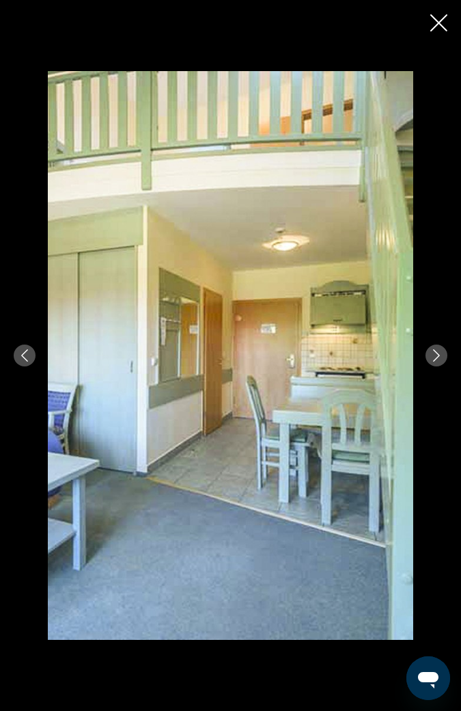
click at [439, 363] on button "Next image" at bounding box center [437, 356] width 22 height 22
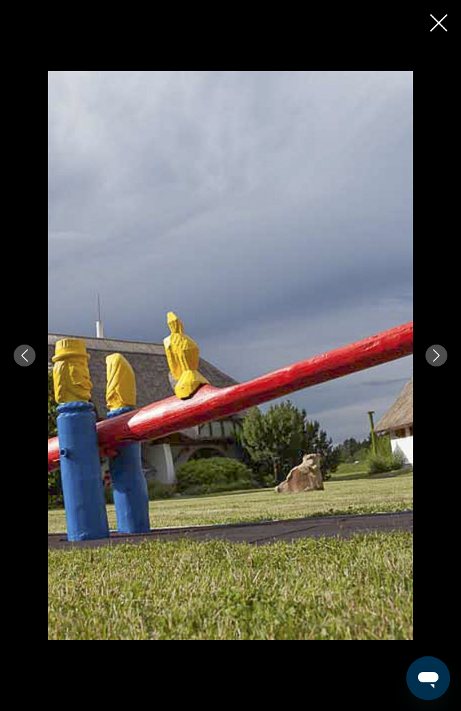
click at [440, 349] on icon "Next image" at bounding box center [437, 355] width 12 height 12
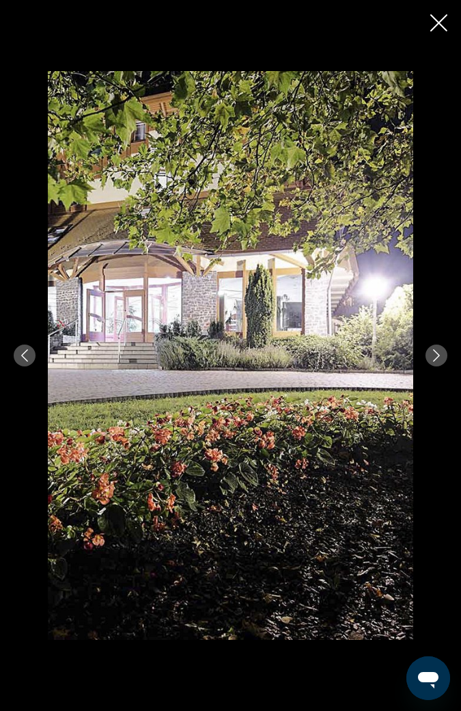
click at [434, 351] on icon "Next image" at bounding box center [437, 355] width 12 height 12
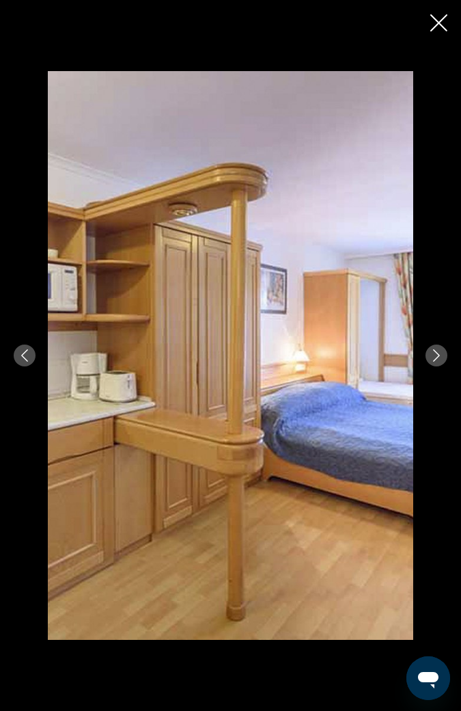
click at [437, 355] on icon "Next image" at bounding box center [437, 355] width 12 height 12
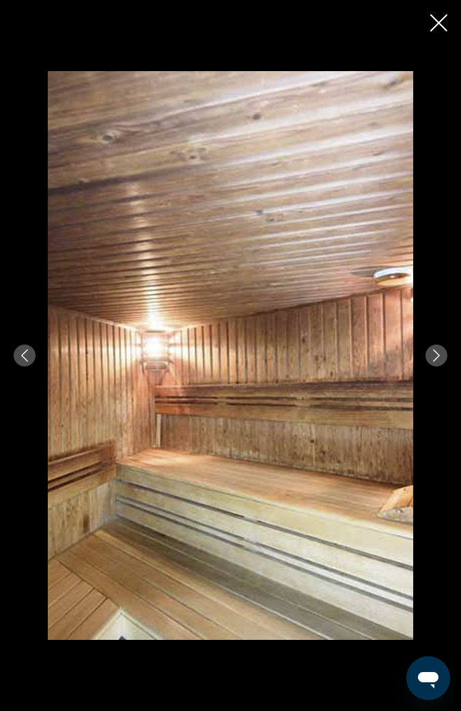
click at [446, 353] on button "Next image" at bounding box center [437, 356] width 22 height 22
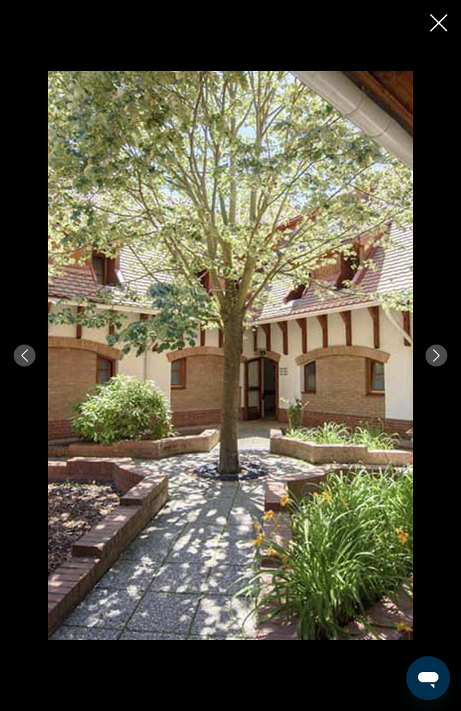
click at [439, 365] on button "Next image" at bounding box center [437, 356] width 22 height 22
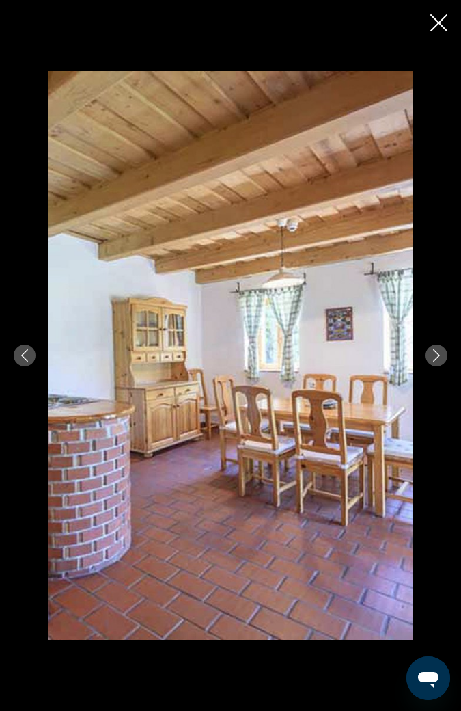
click at [437, 362] on button "Next image" at bounding box center [437, 356] width 22 height 22
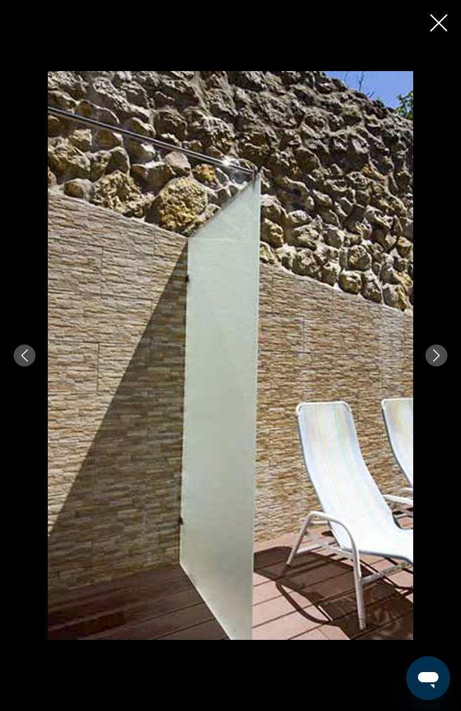
click at [437, 355] on icon "Next image" at bounding box center [437, 355] width 12 height 12
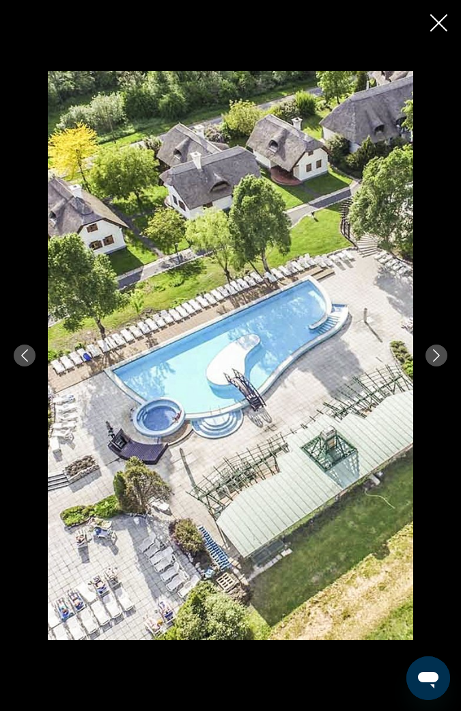
click at [435, 346] on button "Next image" at bounding box center [437, 356] width 22 height 22
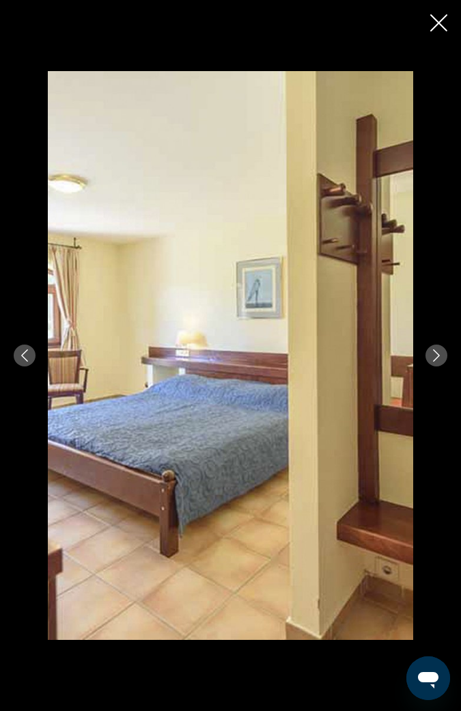
click at [439, 353] on icon "Next image" at bounding box center [437, 355] width 12 height 12
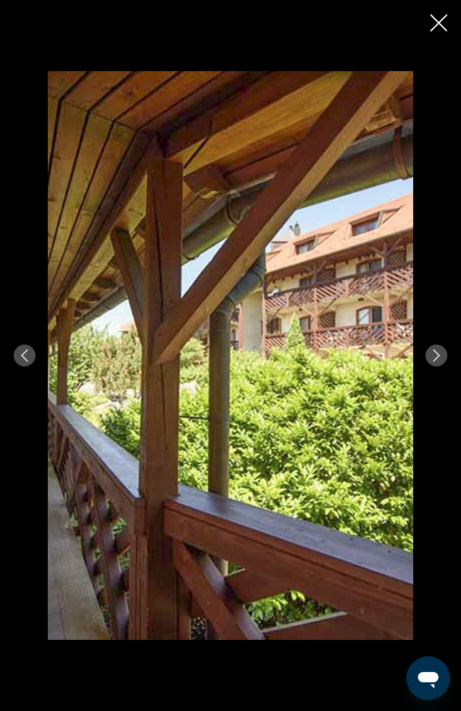
click at [440, 355] on icon "Next image" at bounding box center [437, 355] width 12 height 12
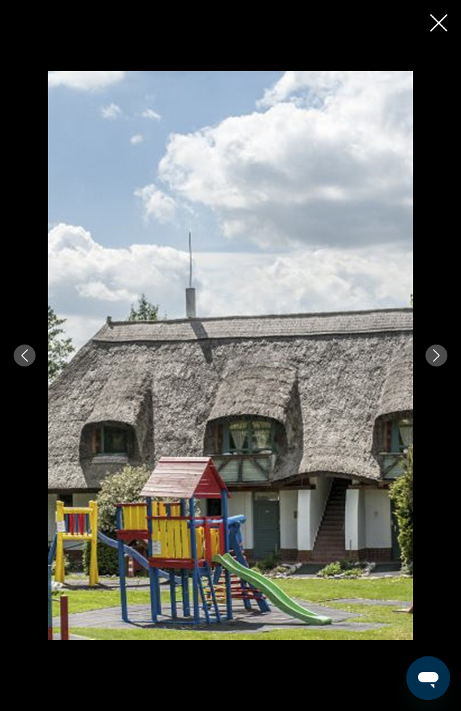
click at [436, 362] on button "Next image" at bounding box center [437, 356] width 22 height 22
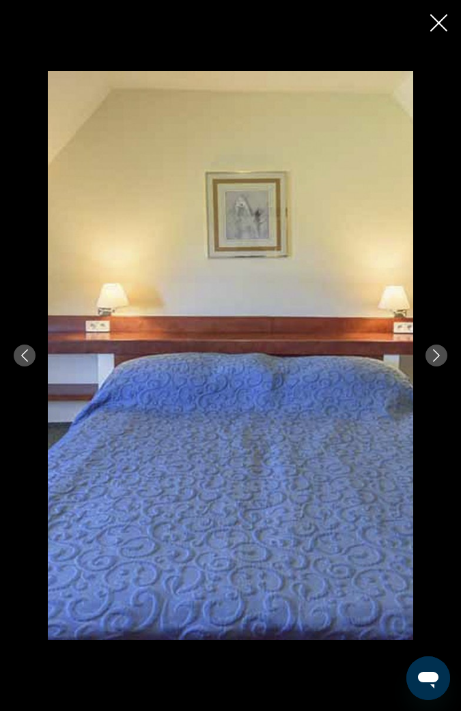
click at [434, 351] on icon "Next image" at bounding box center [437, 355] width 12 height 12
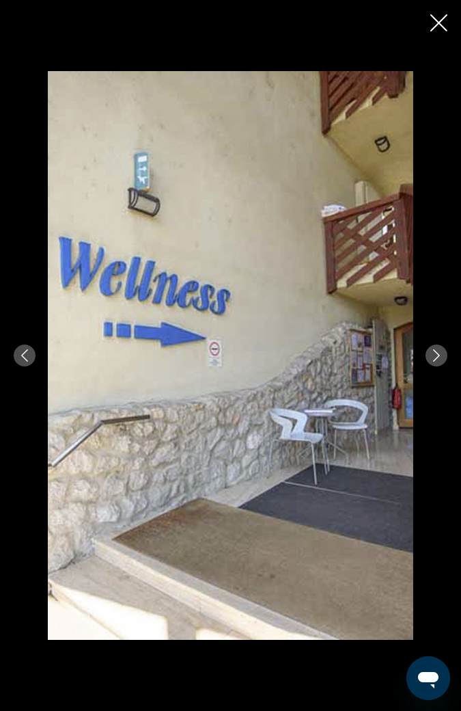
scroll to position [1952, 0]
click at [435, 23] on icon "Close slideshow" at bounding box center [439, 22] width 17 height 17
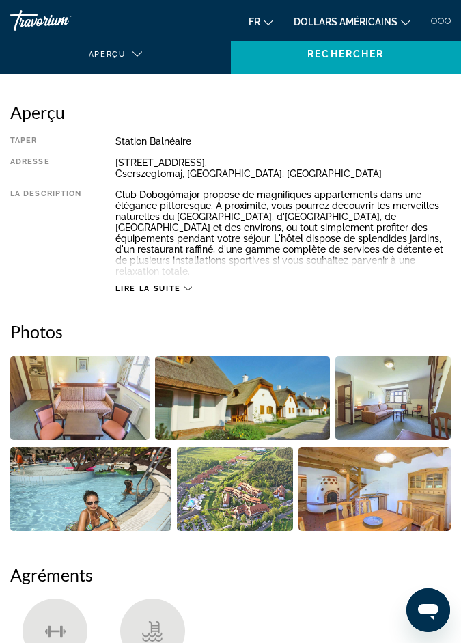
scroll to position [0, 0]
